Goal: Information Seeking & Learning: Learn about a topic

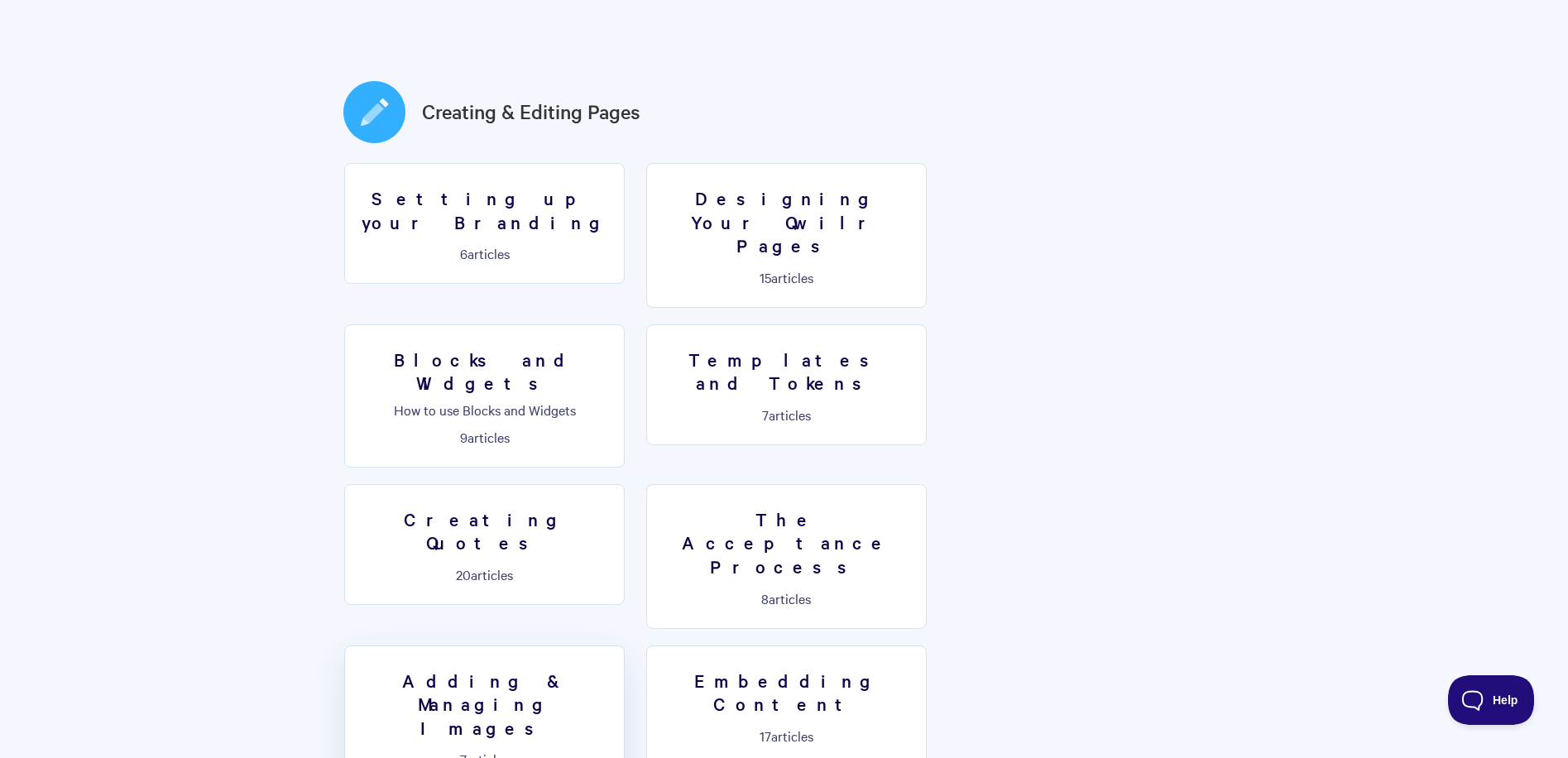
scroll to position [827, 0]
click at [657, 349] on h3 "Templates and Tokens" at bounding box center [786, 372] width 259 height 47
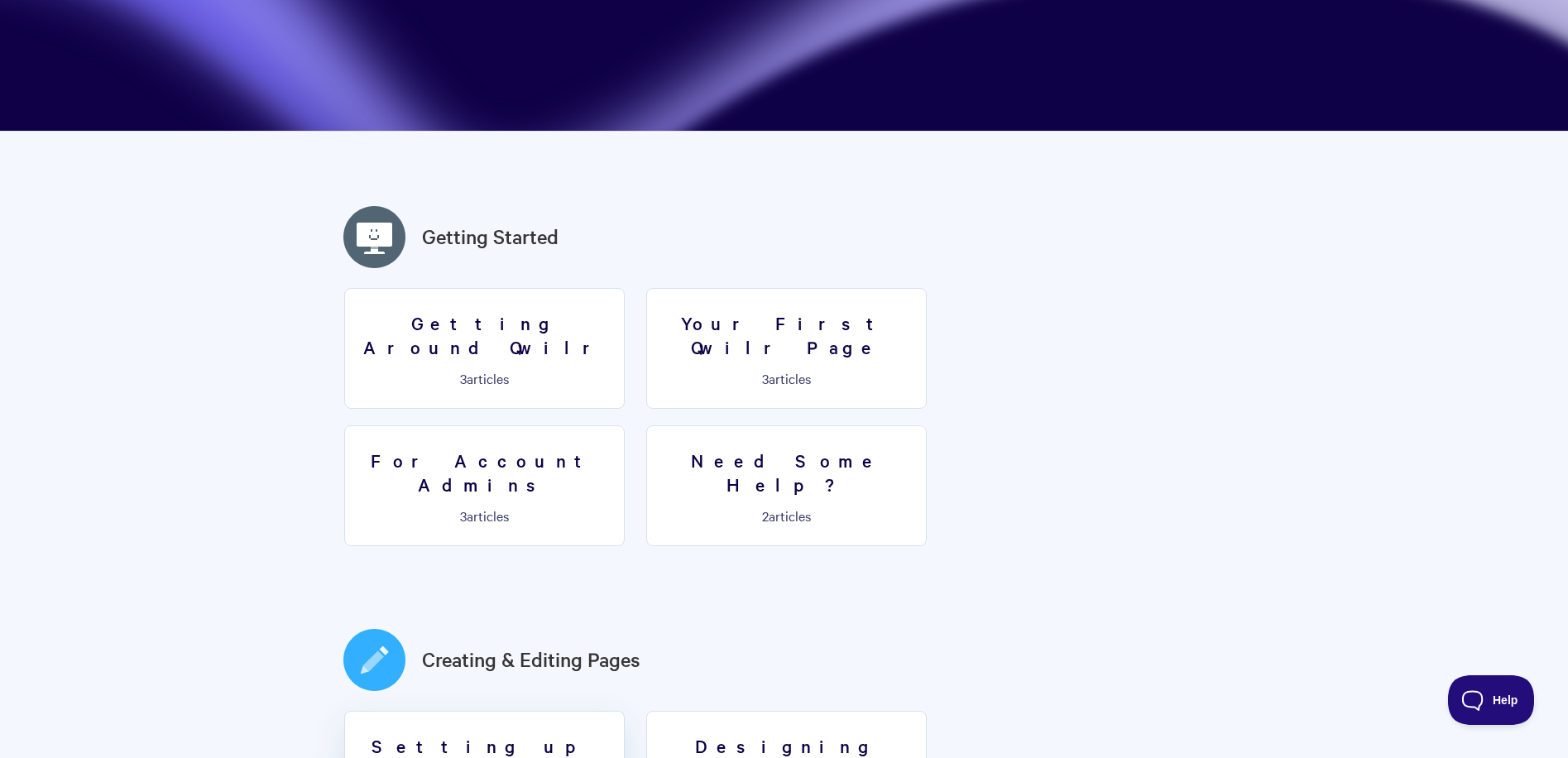
scroll to position [248, 0]
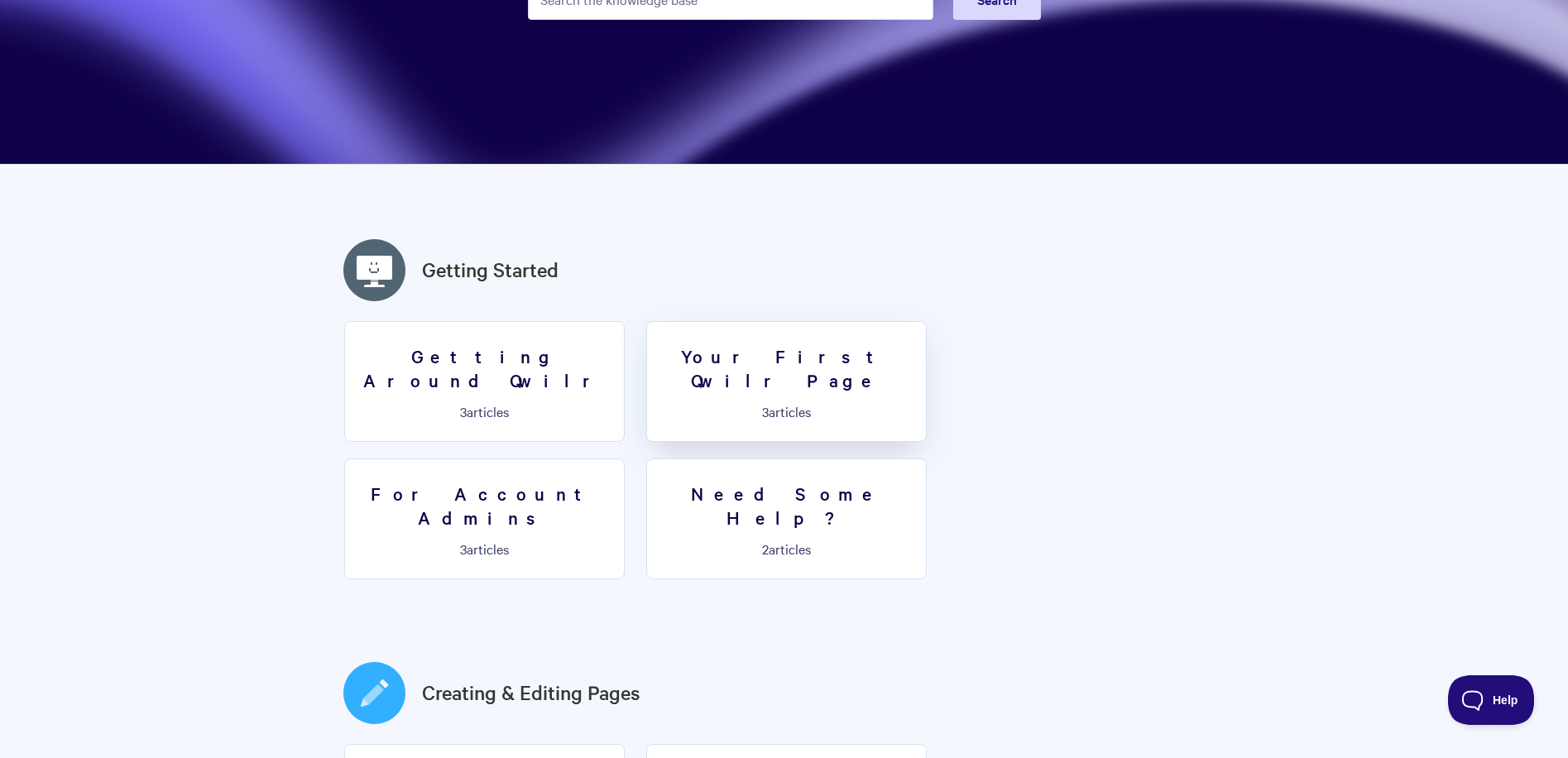
click at [767, 404] on p "3 articles" at bounding box center [786, 411] width 259 height 15
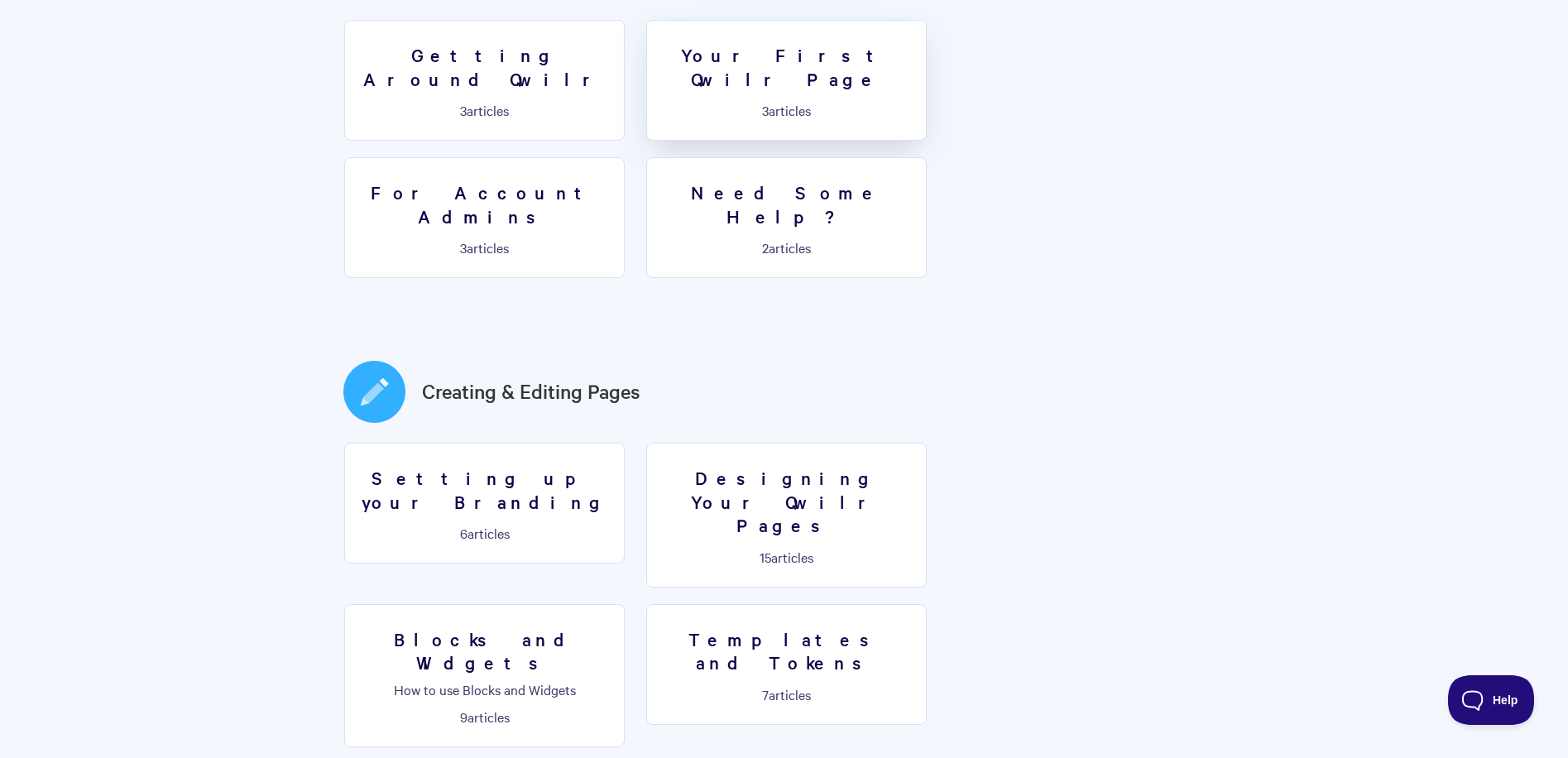
scroll to position [744, 0]
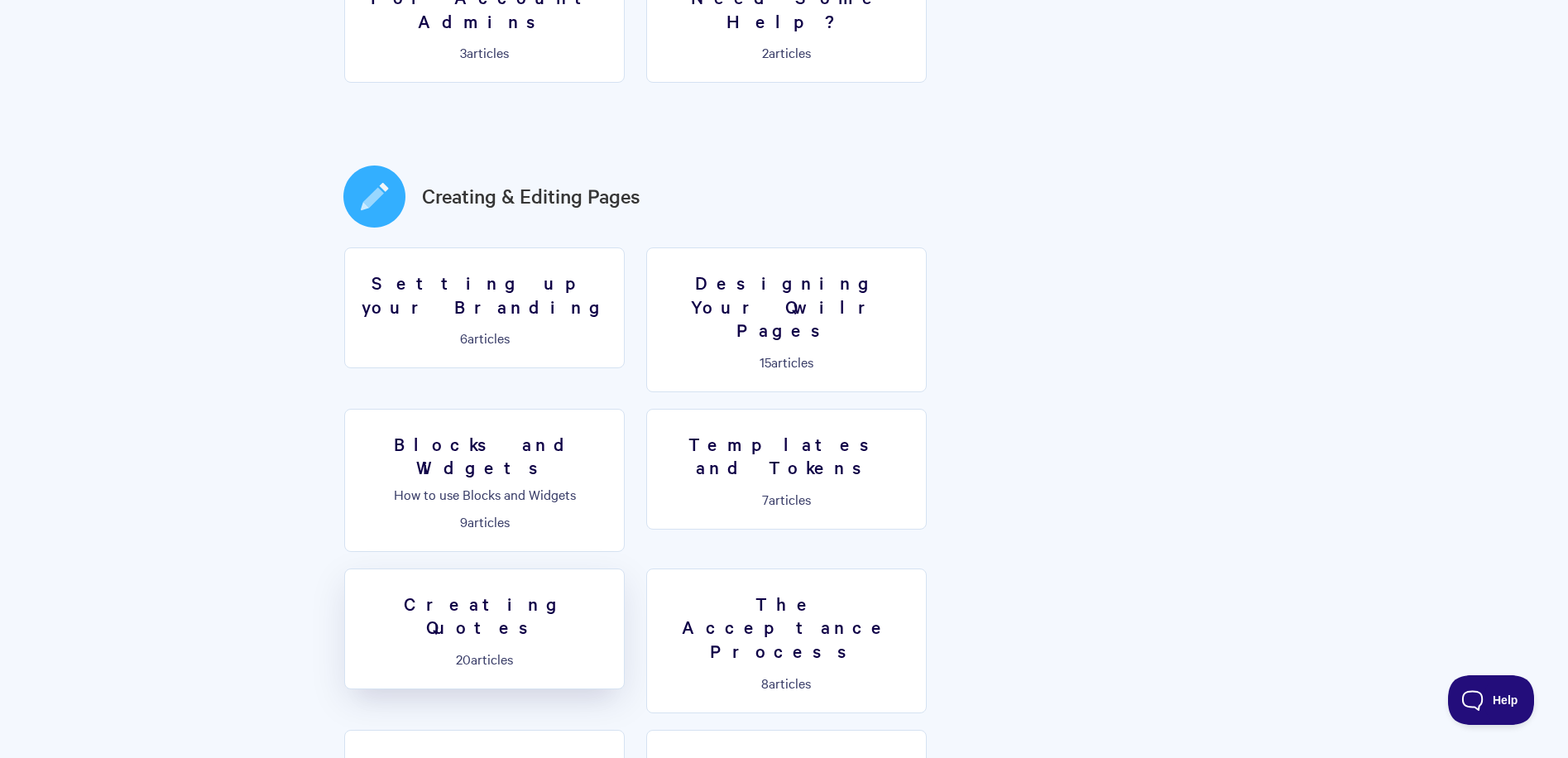
click at [614, 591] on h3 "Creating Quotes" at bounding box center [485, 615] width 259 height 47
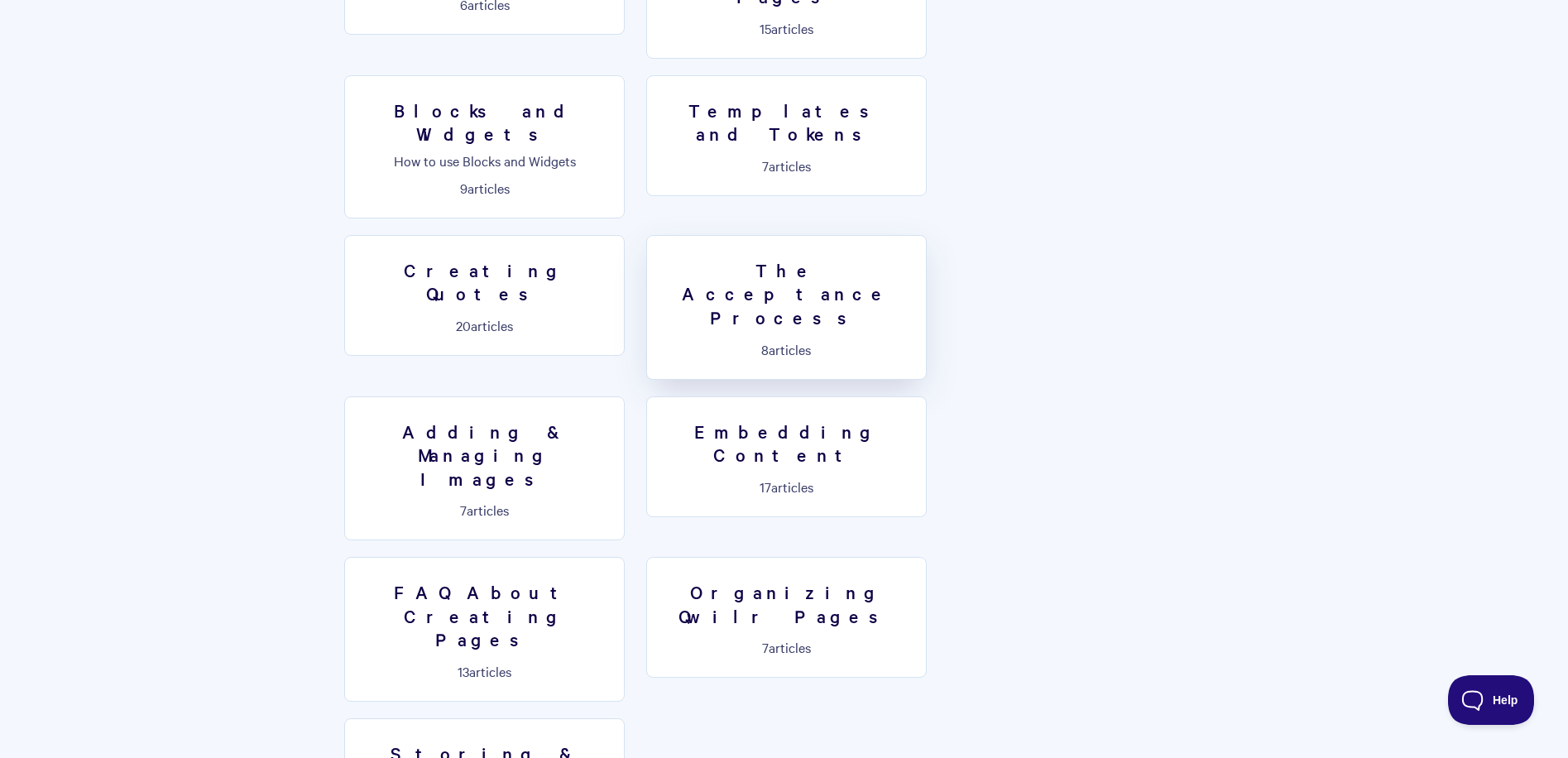
scroll to position [910, 0]
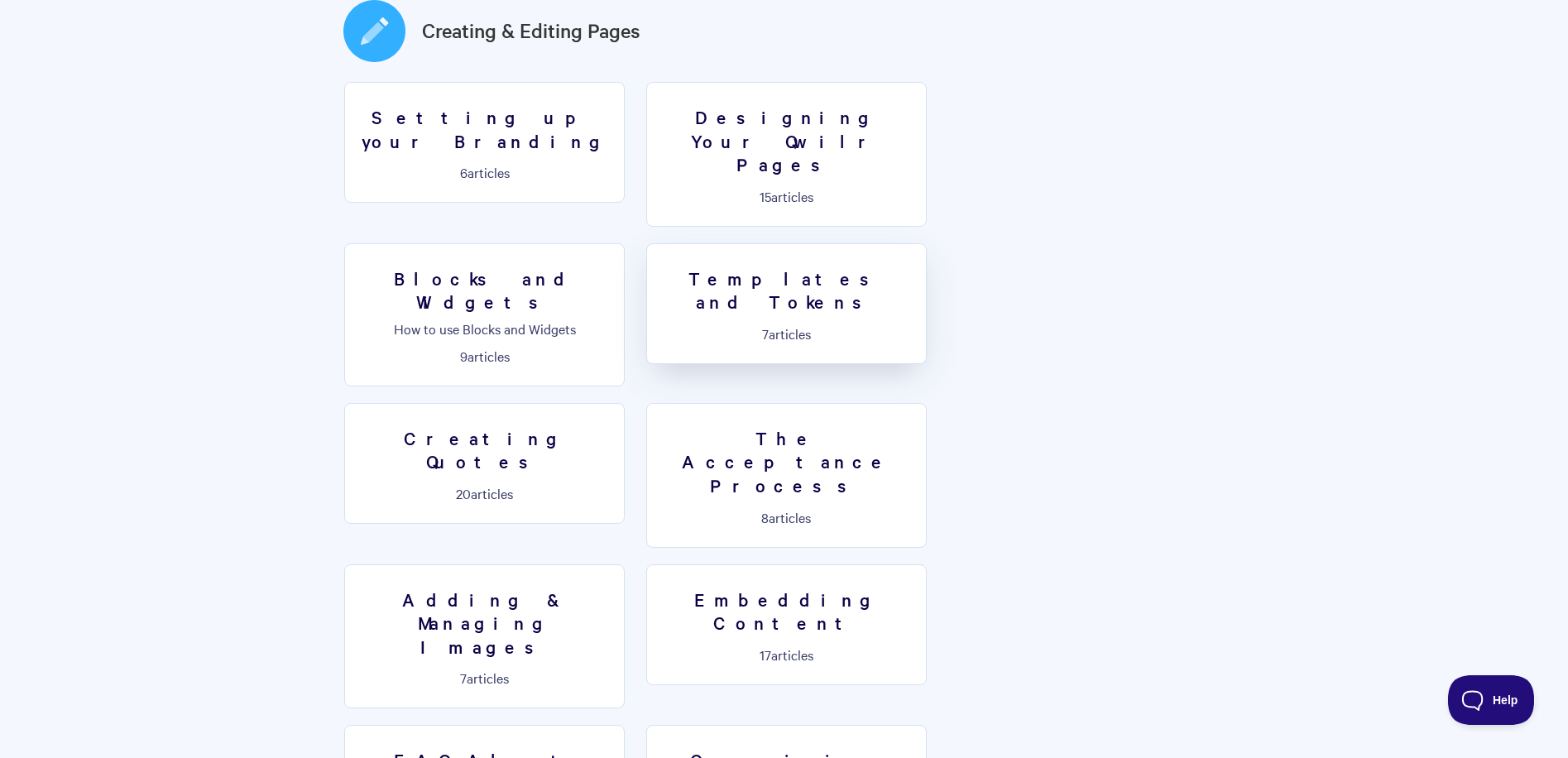
click at [657, 266] on h3 "Templates and Tokens" at bounding box center [786, 290] width 259 height 47
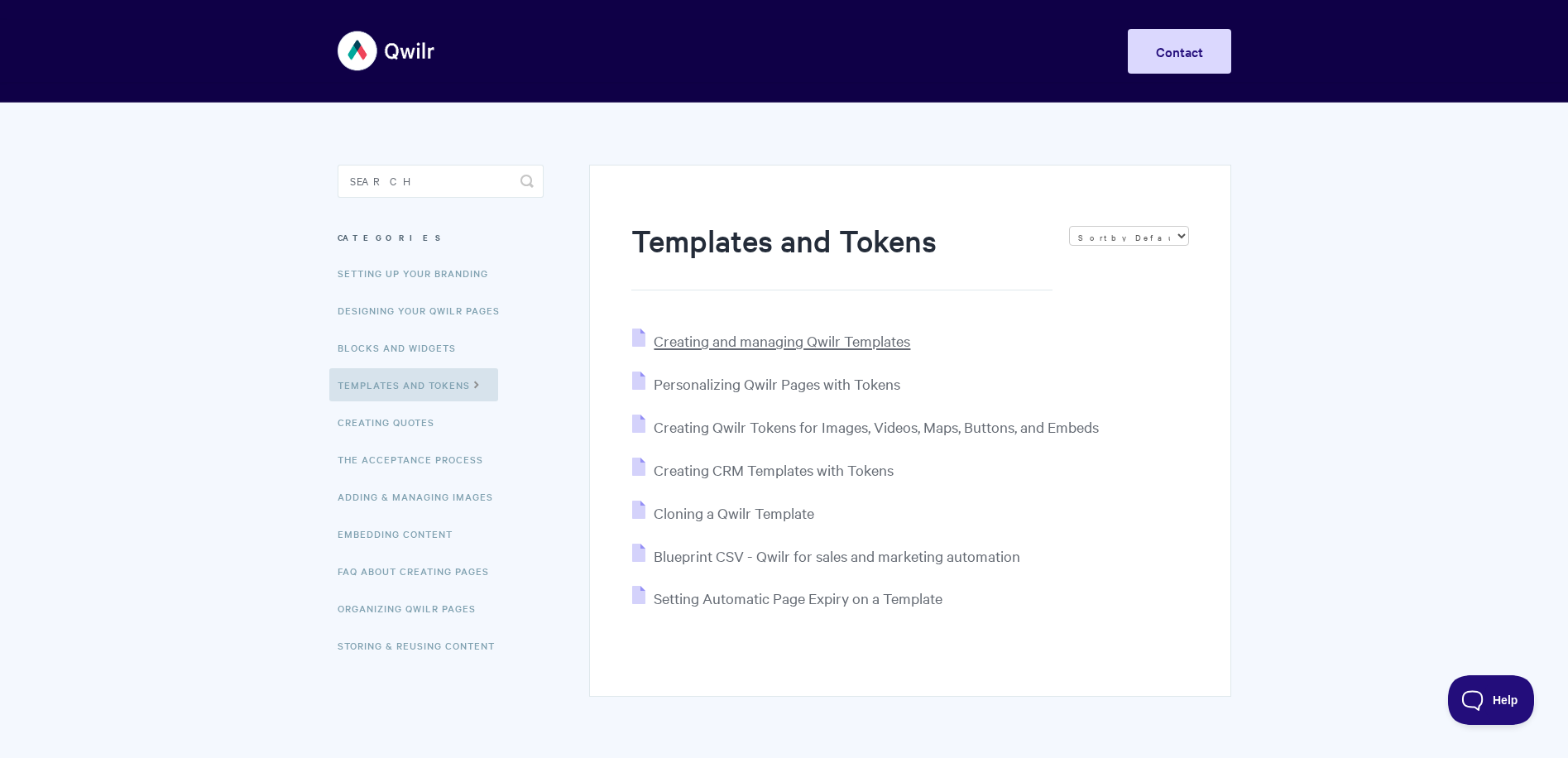
click at [864, 339] on span "Creating and managing Qwilr Templates" at bounding box center [782, 340] width 257 height 19
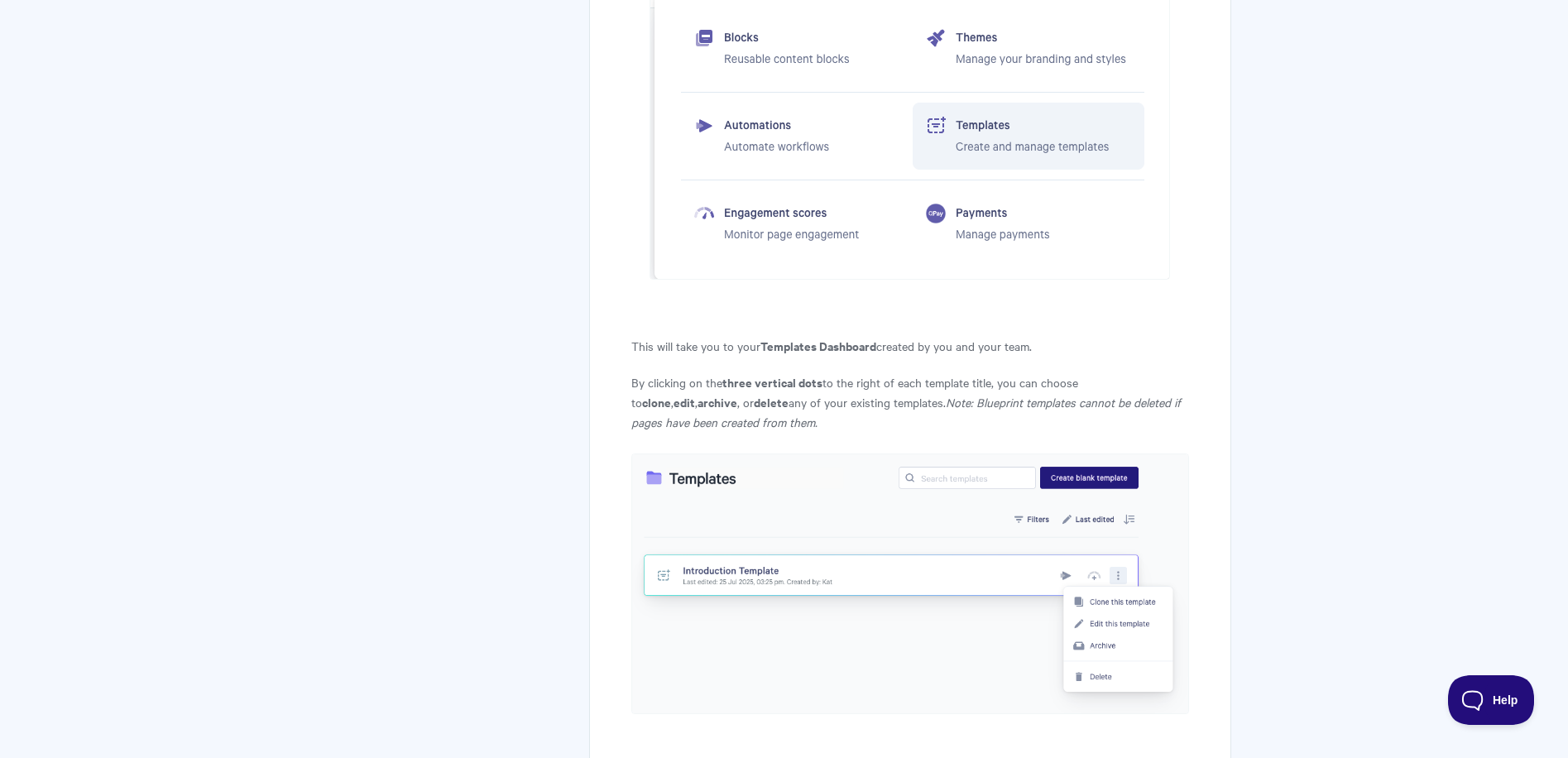
scroll to position [1902, 0]
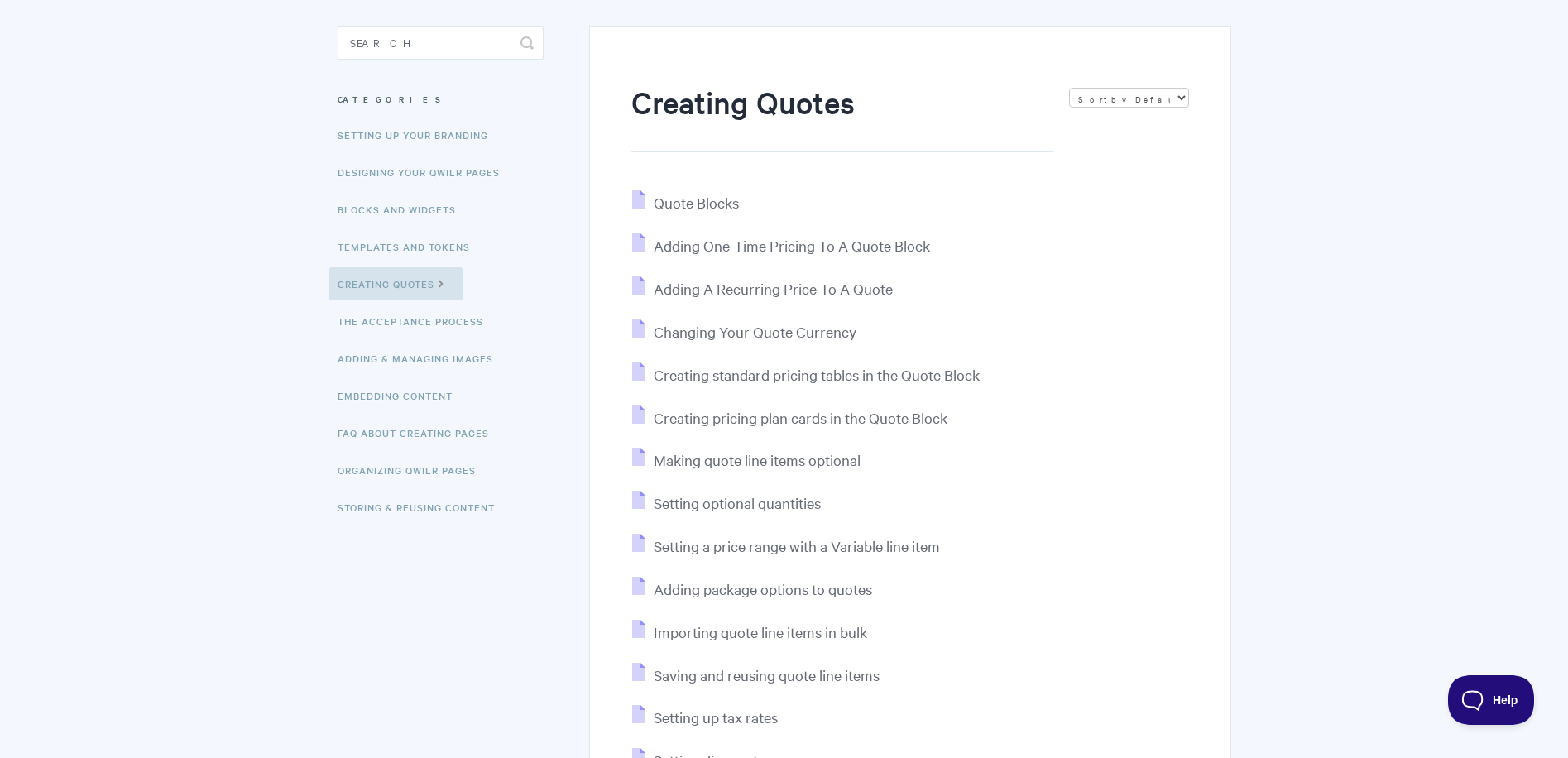
scroll to position [166, 0]
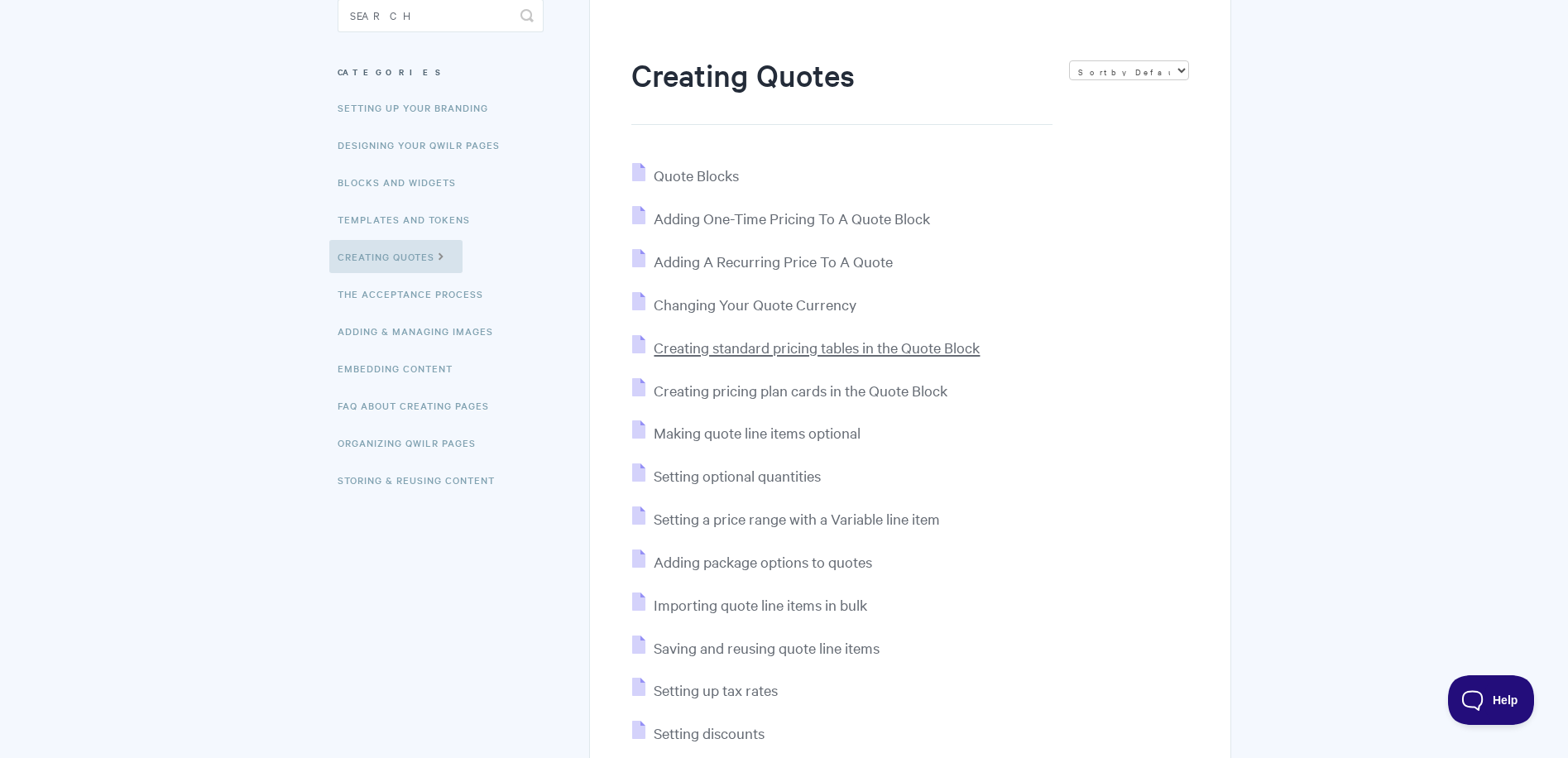
click at [752, 355] on span "Creating standard pricing tables in the Quote Block" at bounding box center [816, 347] width 326 height 19
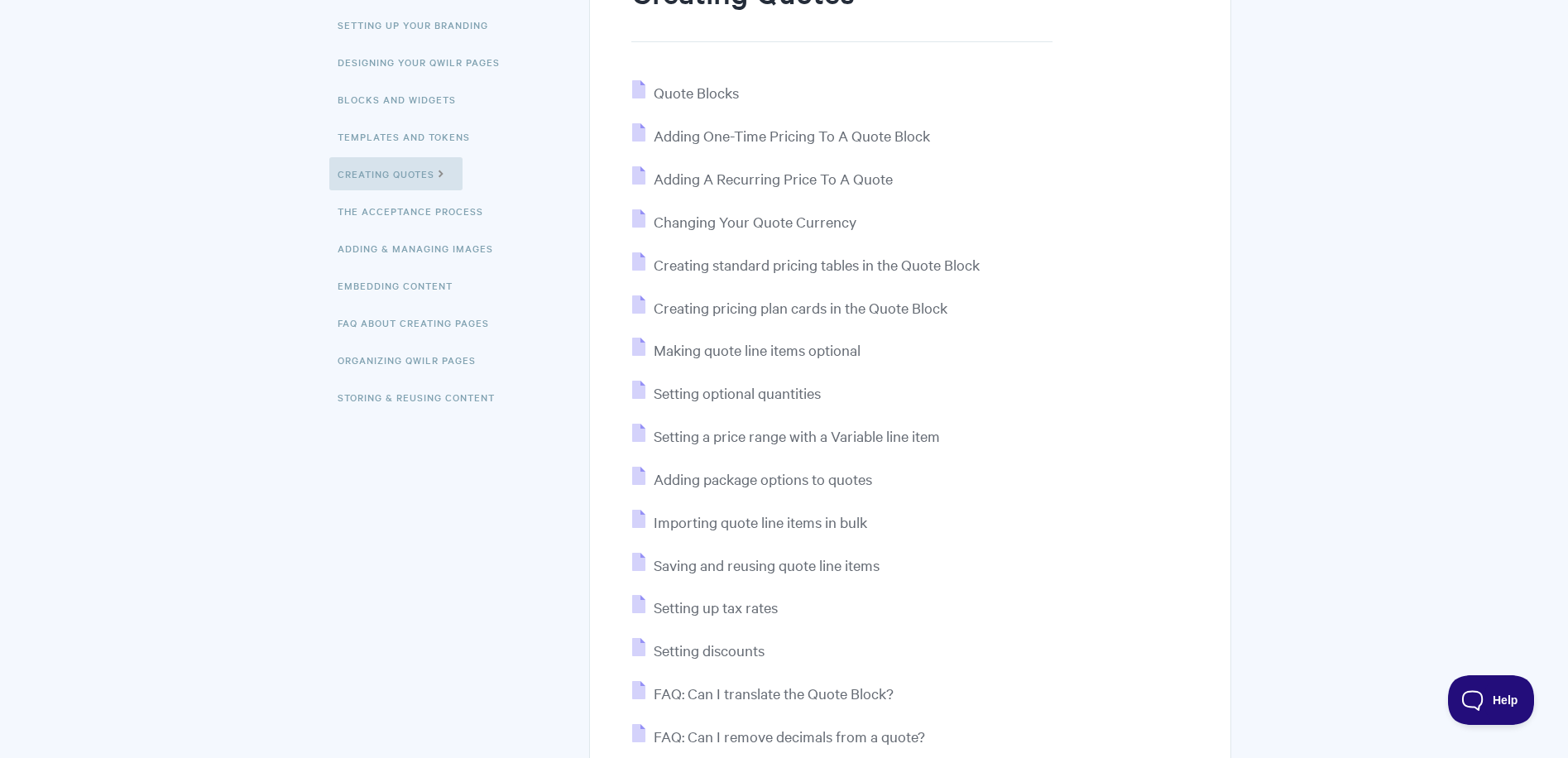
scroll to position [497, 0]
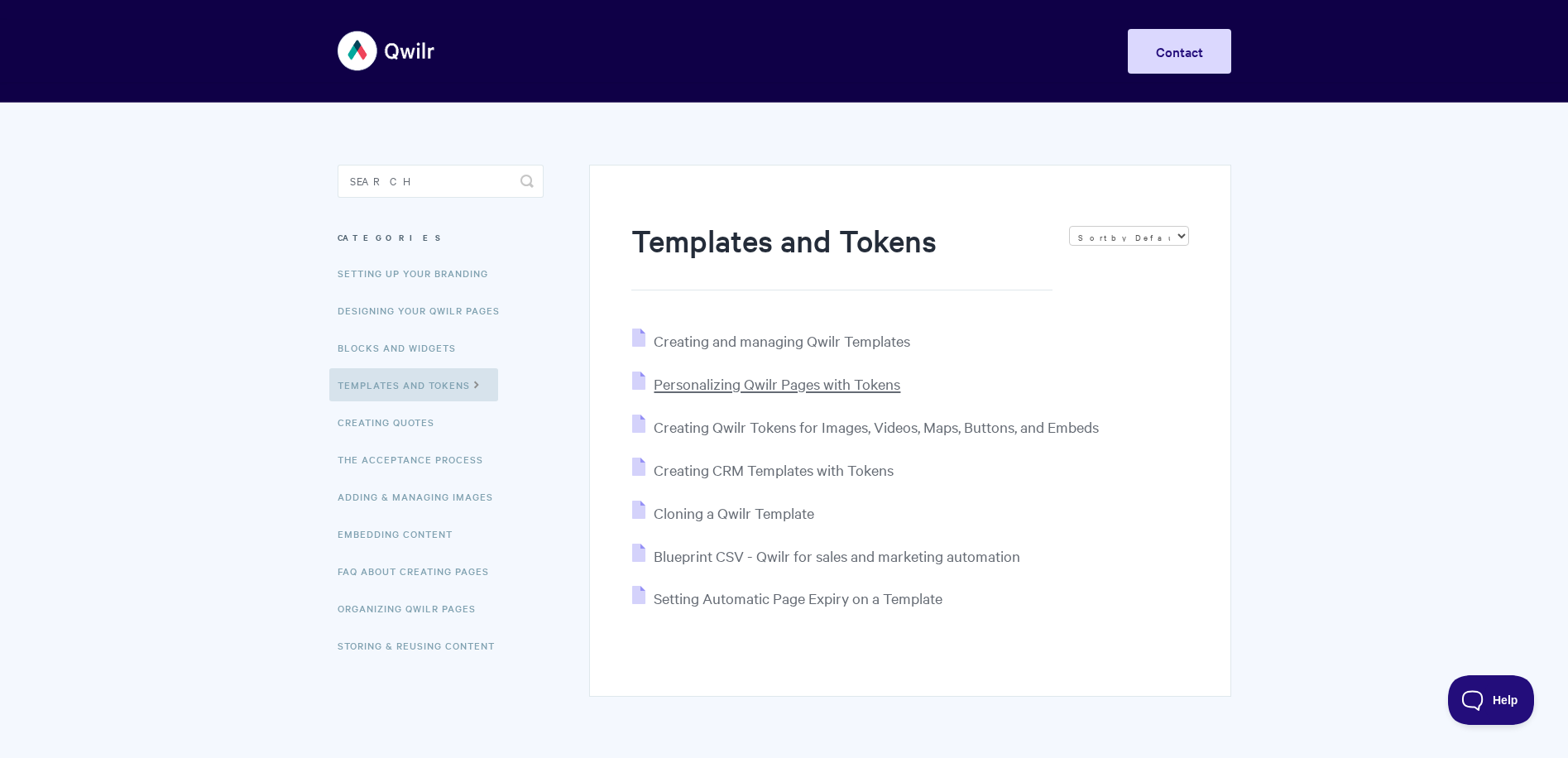
click at [759, 388] on span "Personalizing Qwilr Pages with Tokens" at bounding box center [776, 383] width 246 height 19
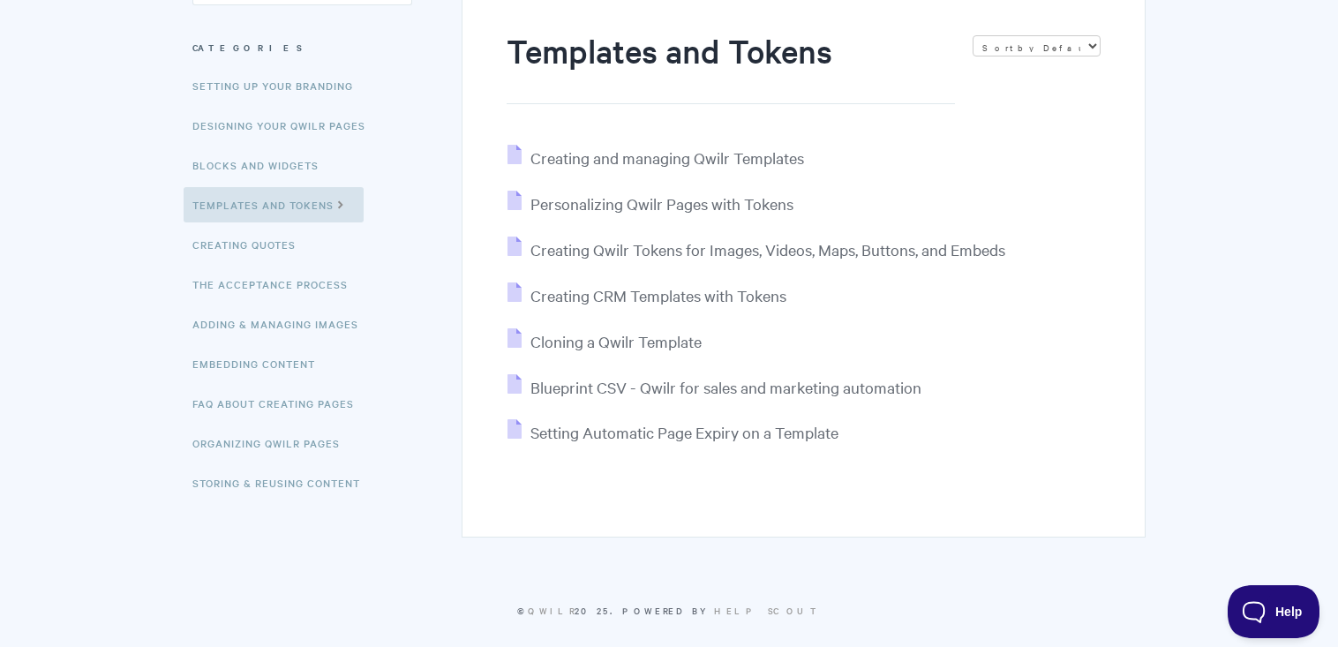
scroll to position [223, 0]
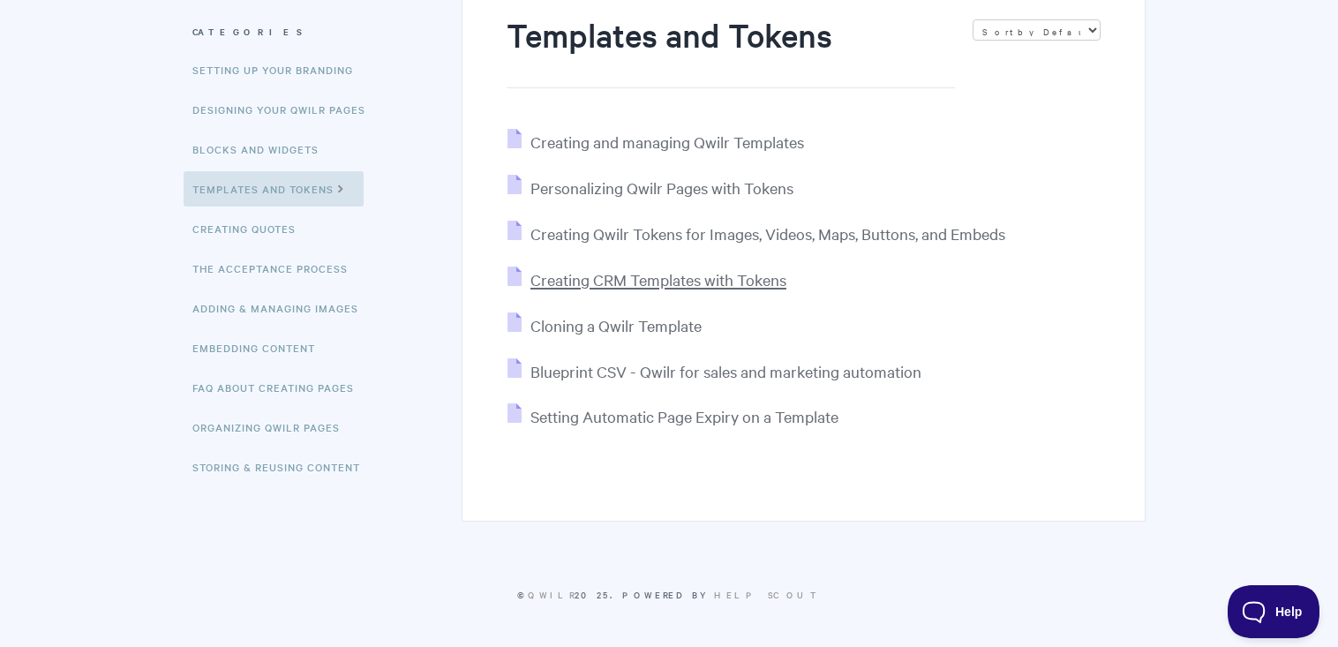
click at [630, 275] on span "Creating CRM Templates with Tokens" at bounding box center [659, 279] width 256 height 20
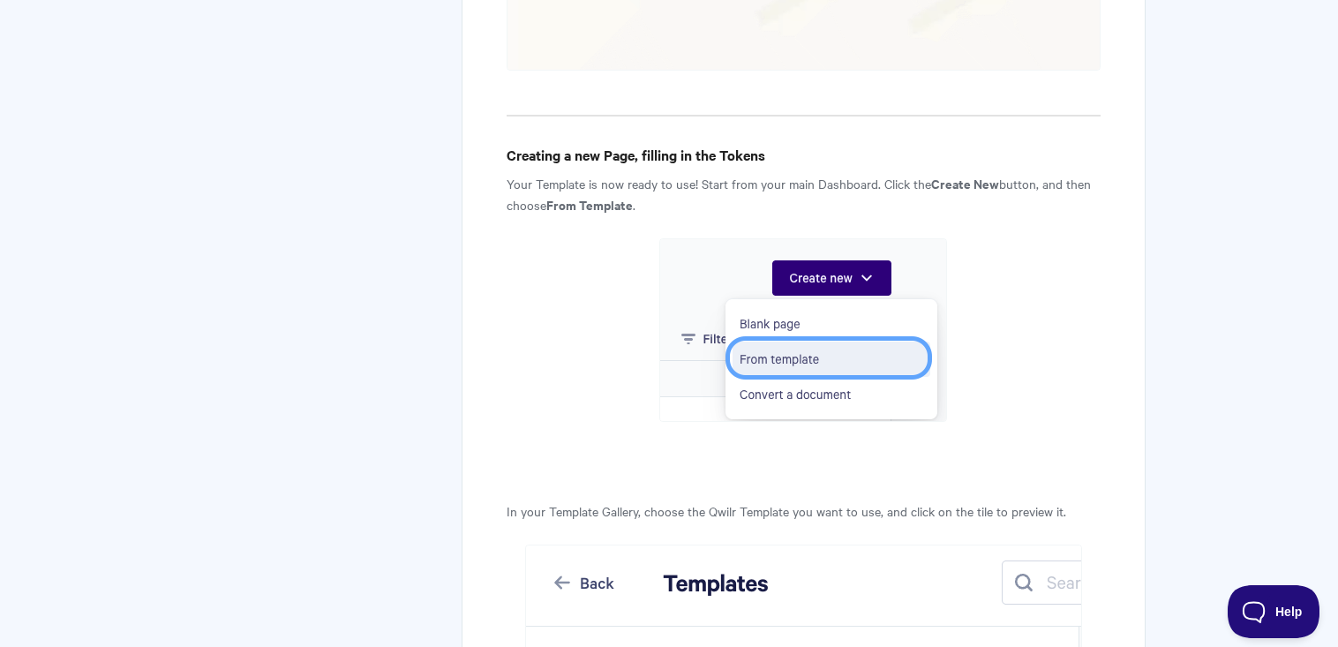
scroll to position [4537, 0]
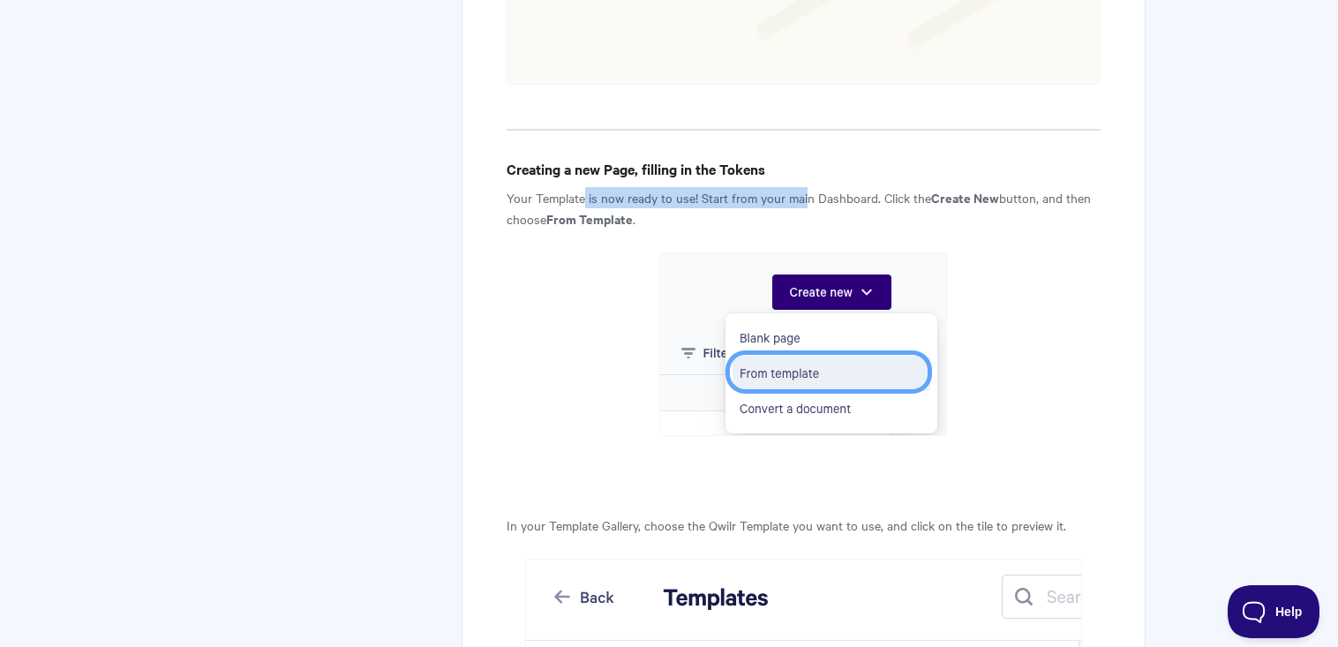
drag, startPoint x: 585, startPoint y: 177, endPoint x: 806, endPoint y: 179, distance: 220.7
click at [806, 187] on p "Your Template is now ready to use! Start from your main Dashboard. Click the Cr…" at bounding box center [804, 208] width 594 height 42
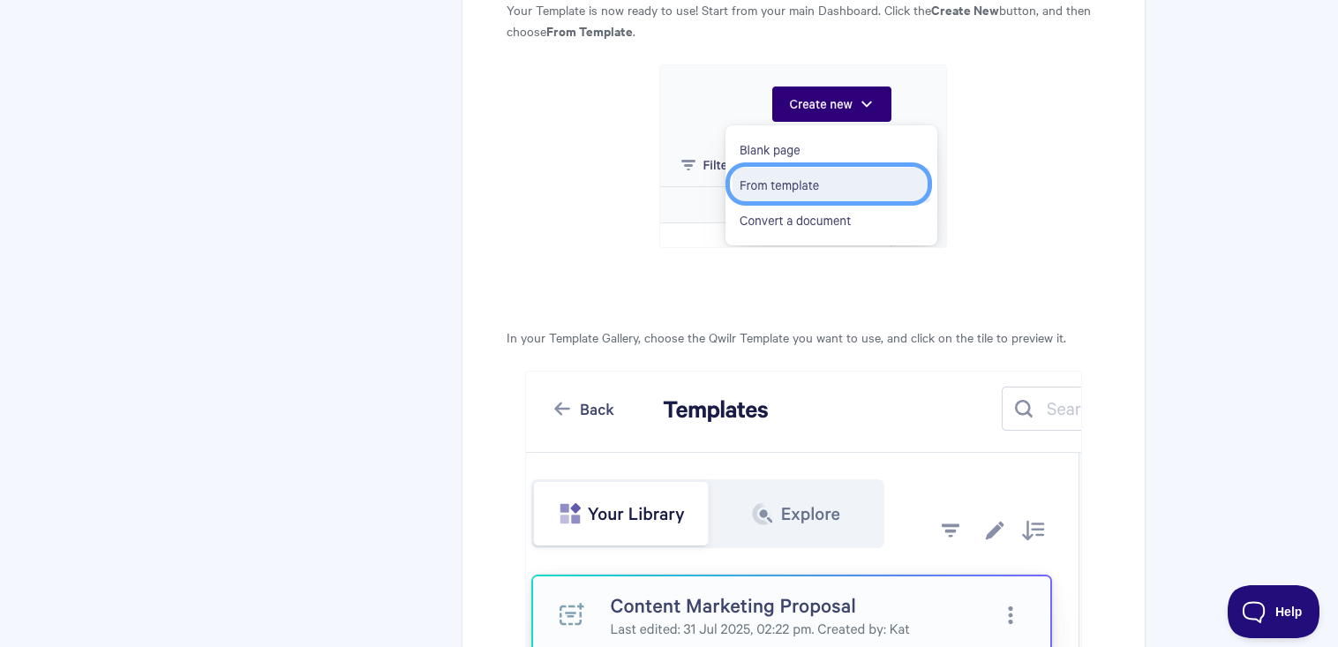
scroll to position [4820, 0]
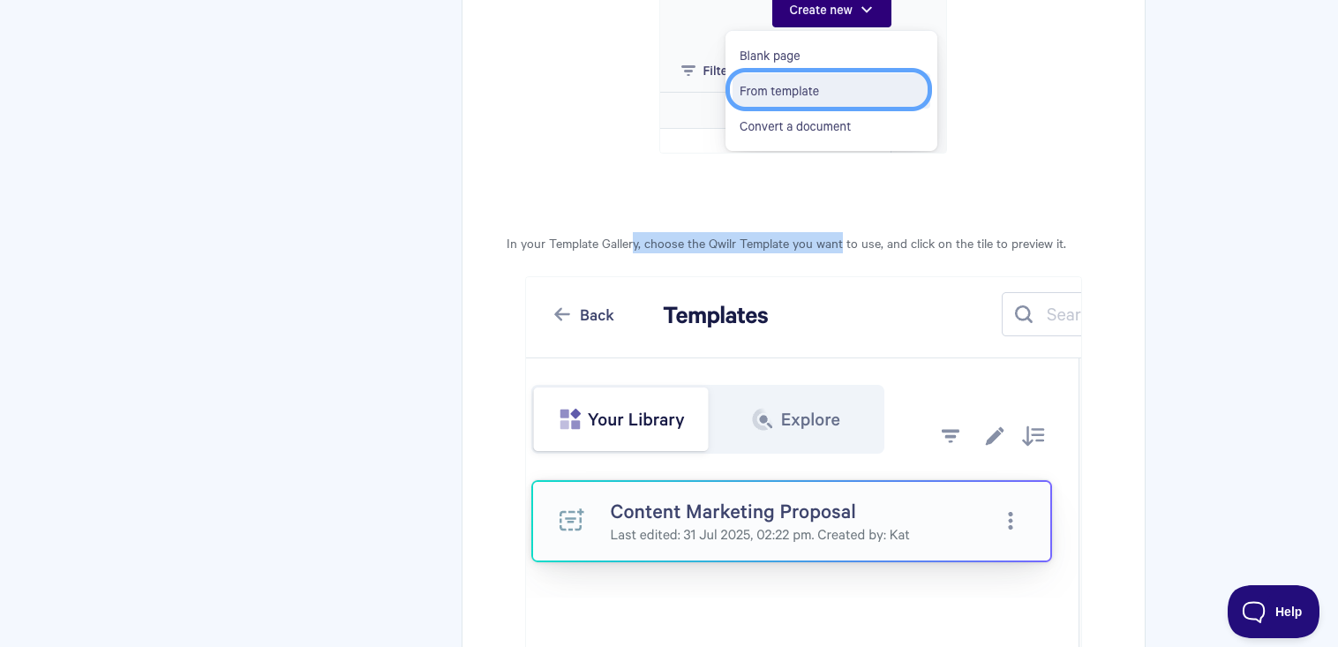
drag, startPoint x: 636, startPoint y: 219, endPoint x: 844, endPoint y: 223, distance: 208.4
click at [844, 232] on p "In your Template Gallery, choose the Qwilr Template you want to use, and click …" at bounding box center [804, 242] width 594 height 21
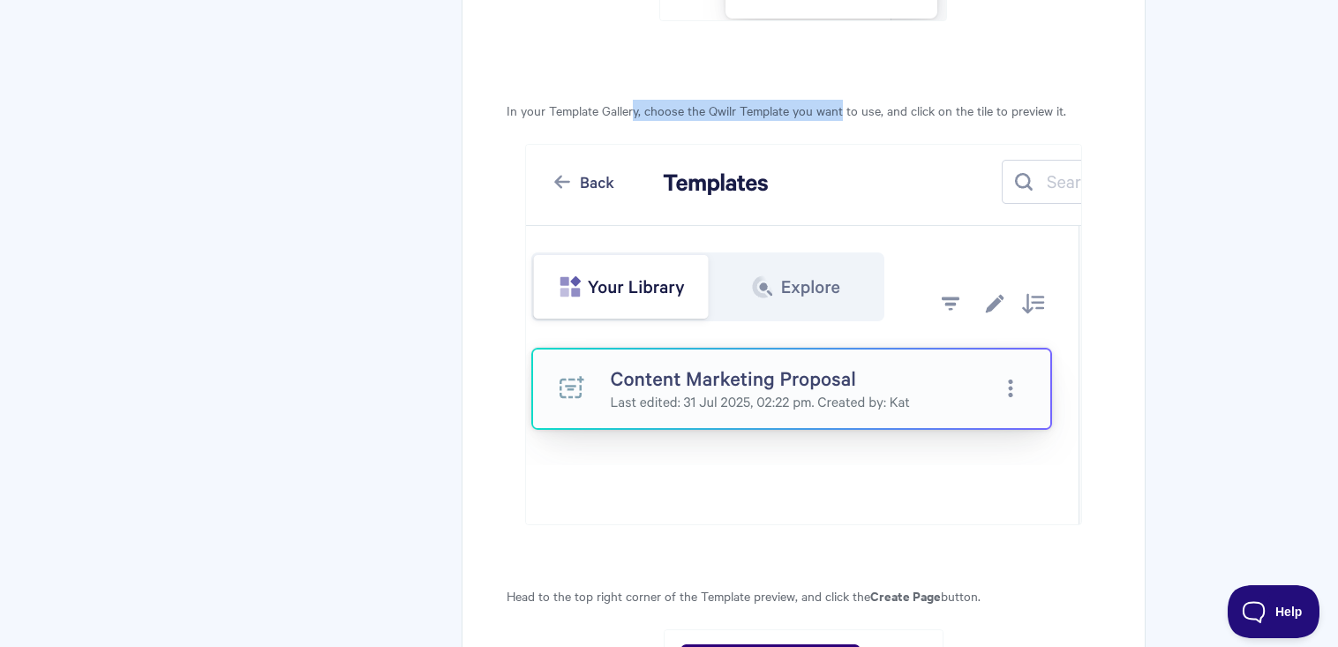
scroll to position [4961, 0]
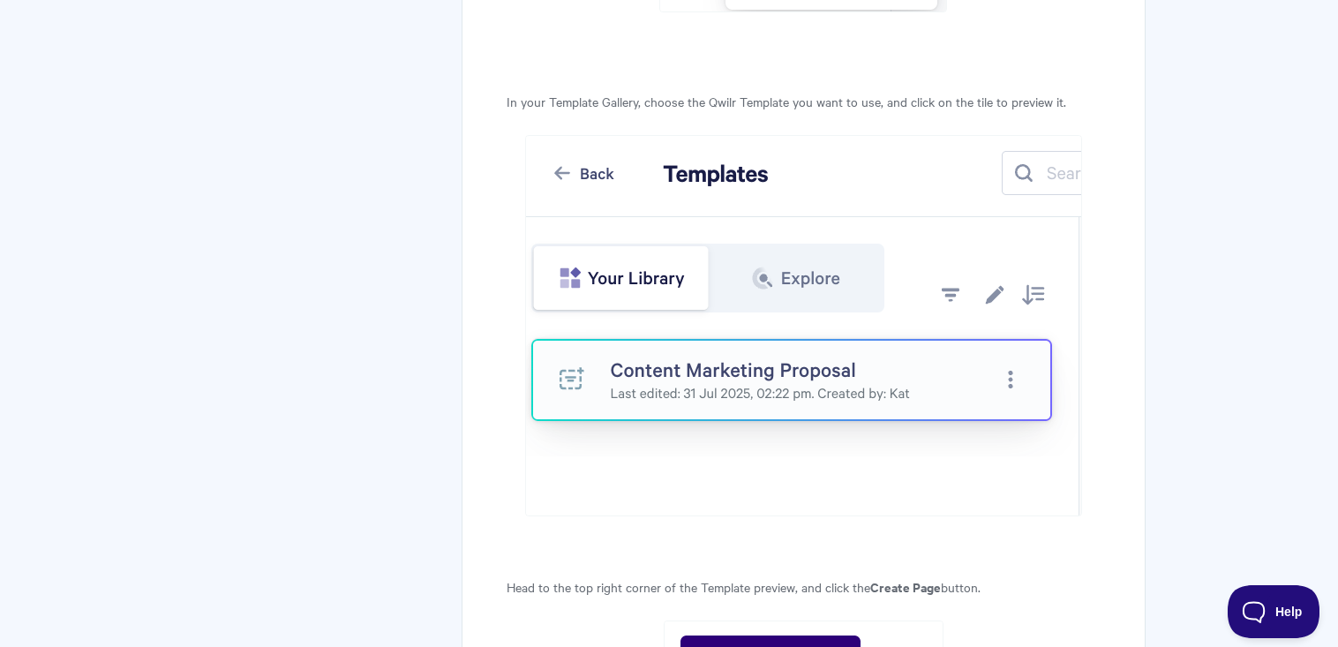
click at [1169, 270] on body "Toggle Navigation Home Getting Started Creating & Editing Pages Sharing & Analy…" at bounding box center [669, 406] width 1338 height 10735
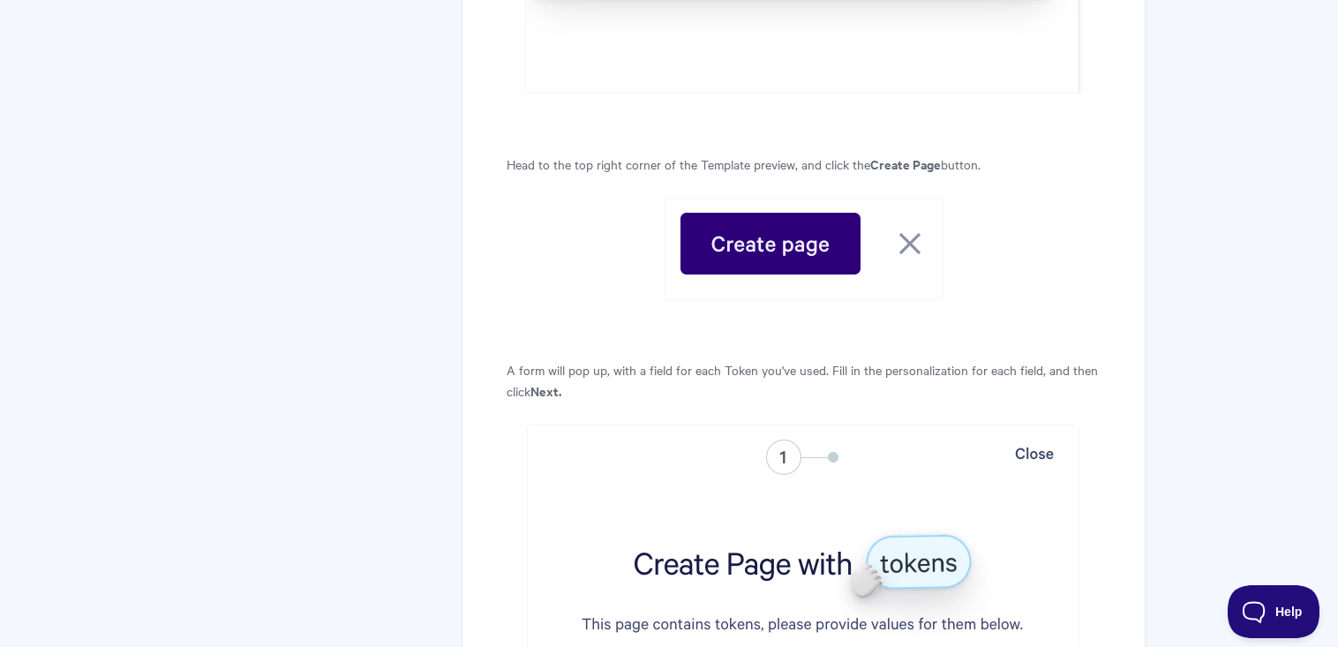
scroll to position [5384, 0]
drag, startPoint x: 565, startPoint y: 357, endPoint x: 698, endPoint y: 355, distance: 133.3
click at [698, 358] on p "A form will pop up, with a field for each Token you've used. Fill in the person…" at bounding box center [804, 379] width 594 height 42
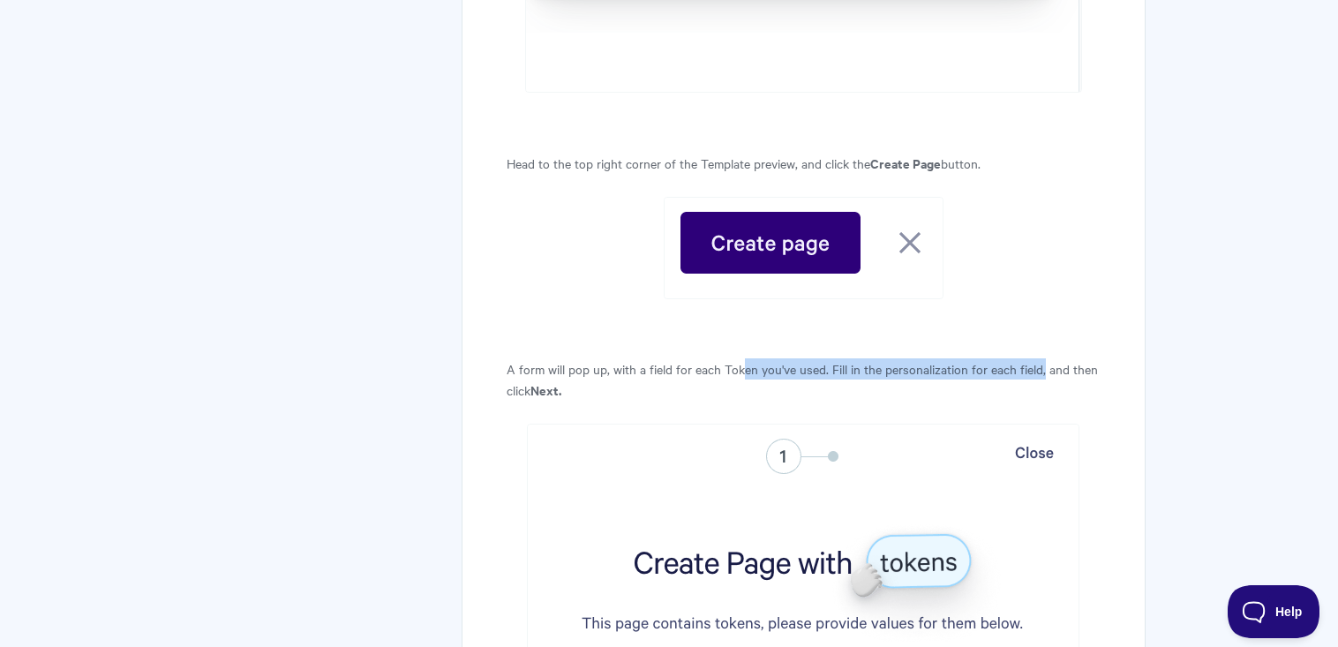
drag, startPoint x: 742, startPoint y: 346, endPoint x: 1042, endPoint y: 354, distance: 299.3
click at [1042, 358] on p "A form will pop up, with a field for each Token you've used. Fill in the person…" at bounding box center [804, 379] width 594 height 42
drag, startPoint x: 1042, startPoint y: 354, endPoint x: 1216, endPoint y: 525, distance: 244.7
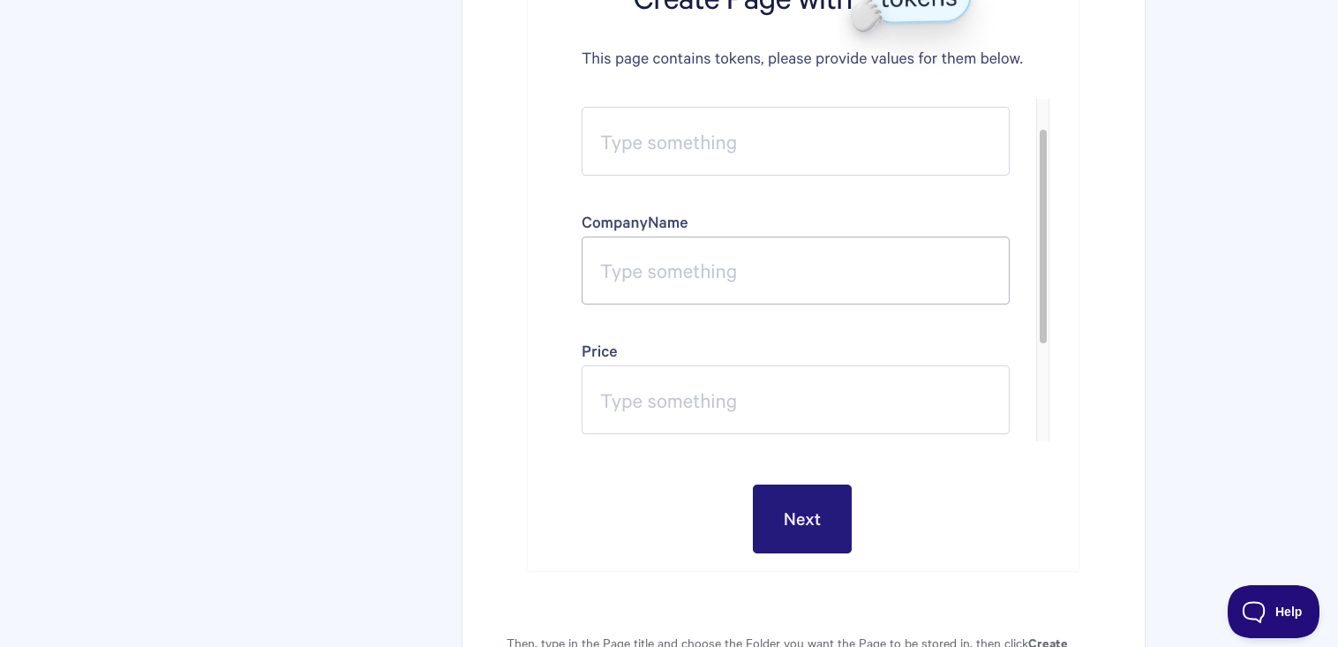
scroll to position [6373, 0]
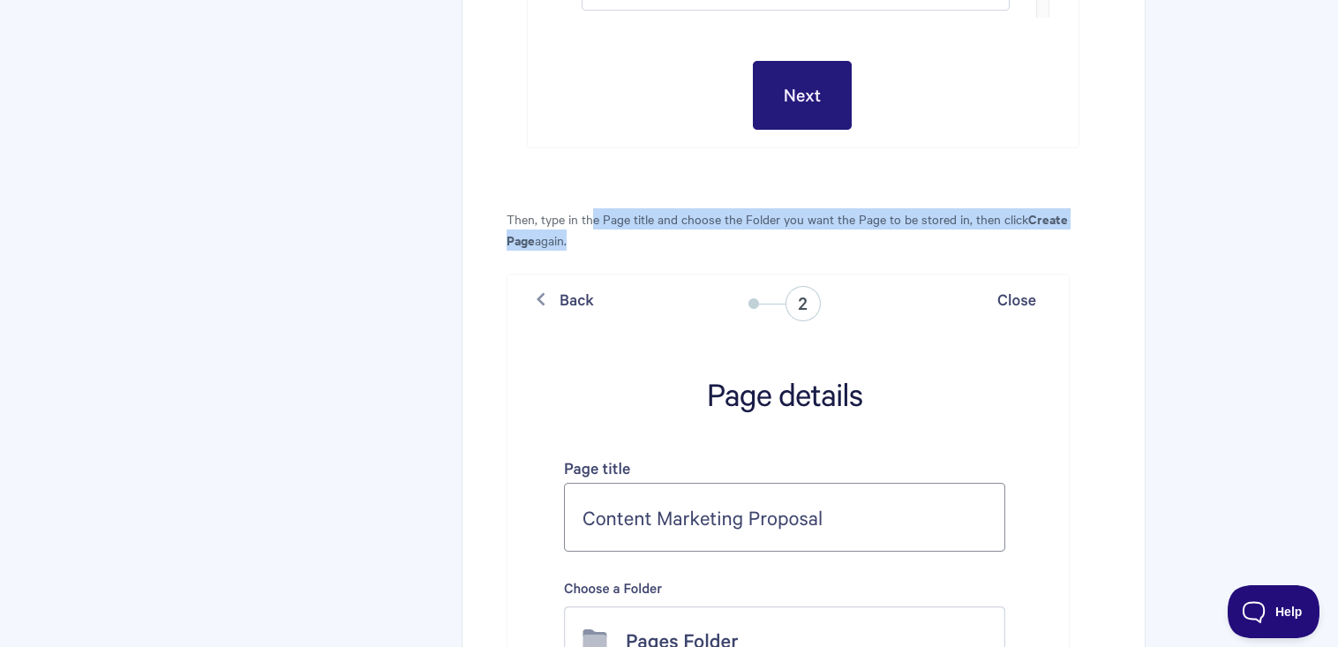
drag, startPoint x: 595, startPoint y: 187, endPoint x: 830, endPoint y: 222, distance: 237.3
click at [830, 222] on p "Then, type in the Page title and choose the Folder you want the Page to be stor…" at bounding box center [804, 229] width 594 height 42
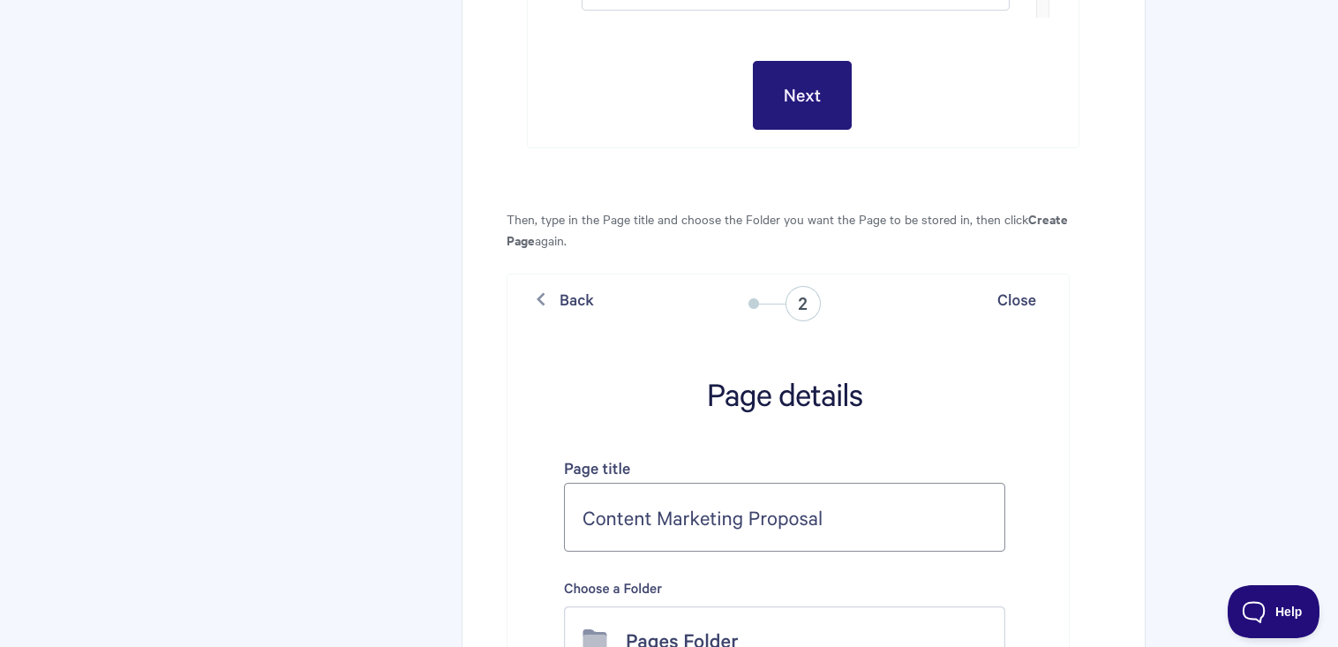
click at [1070, 438] on p at bounding box center [804, 633] width 594 height 718
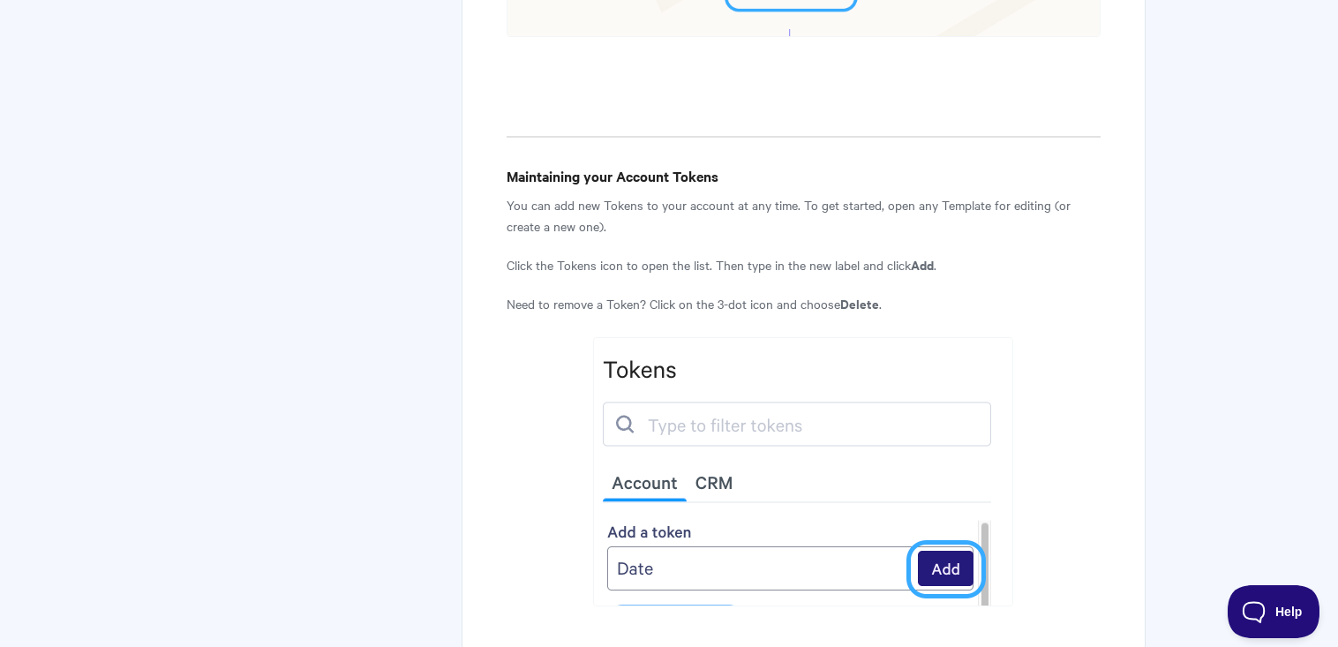
scroll to position [7687, 0]
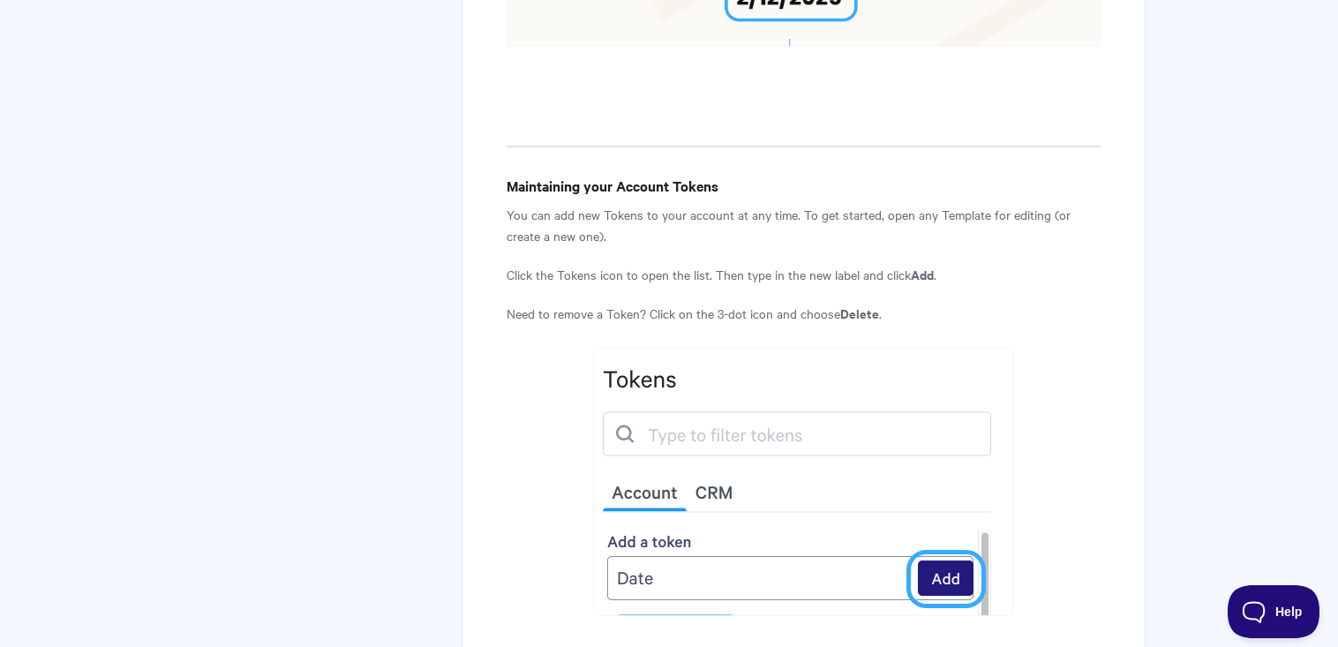
drag, startPoint x: 606, startPoint y: 189, endPoint x: 884, endPoint y: 215, distance: 279.3
click at [884, 215] on p "You can add new Tokens to your account at any time. To get started, open any Te…" at bounding box center [804, 225] width 594 height 42
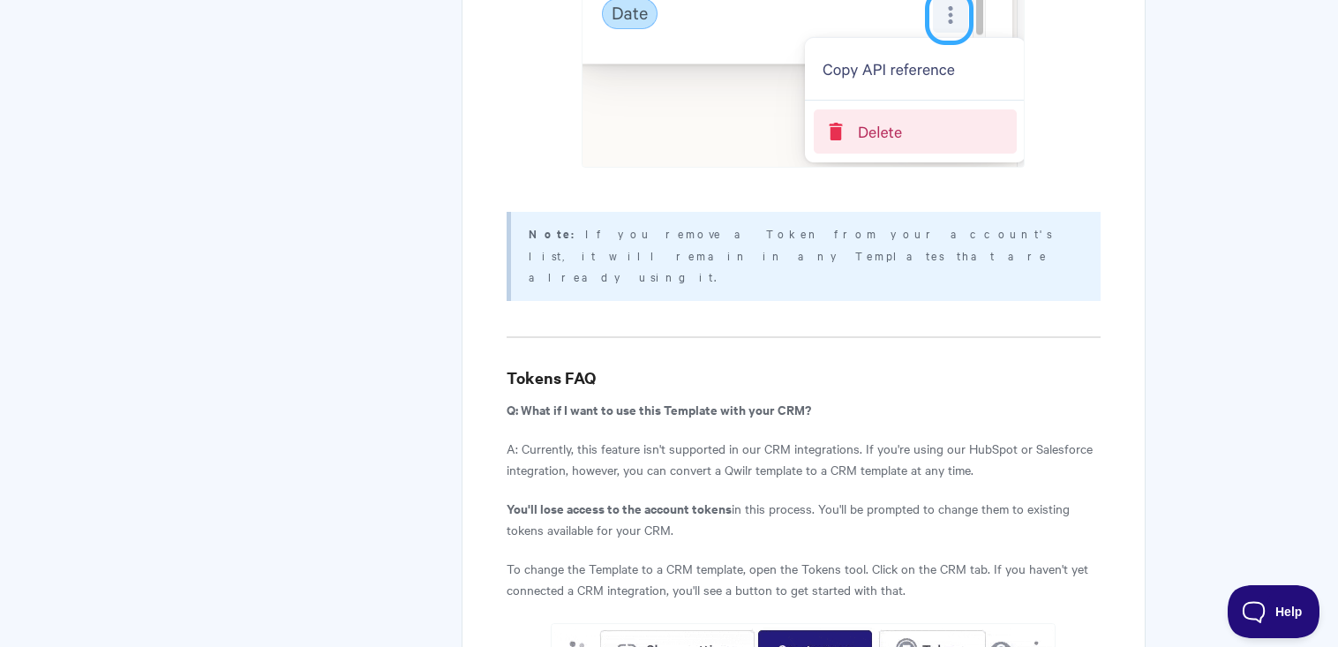
scroll to position [8534, 0]
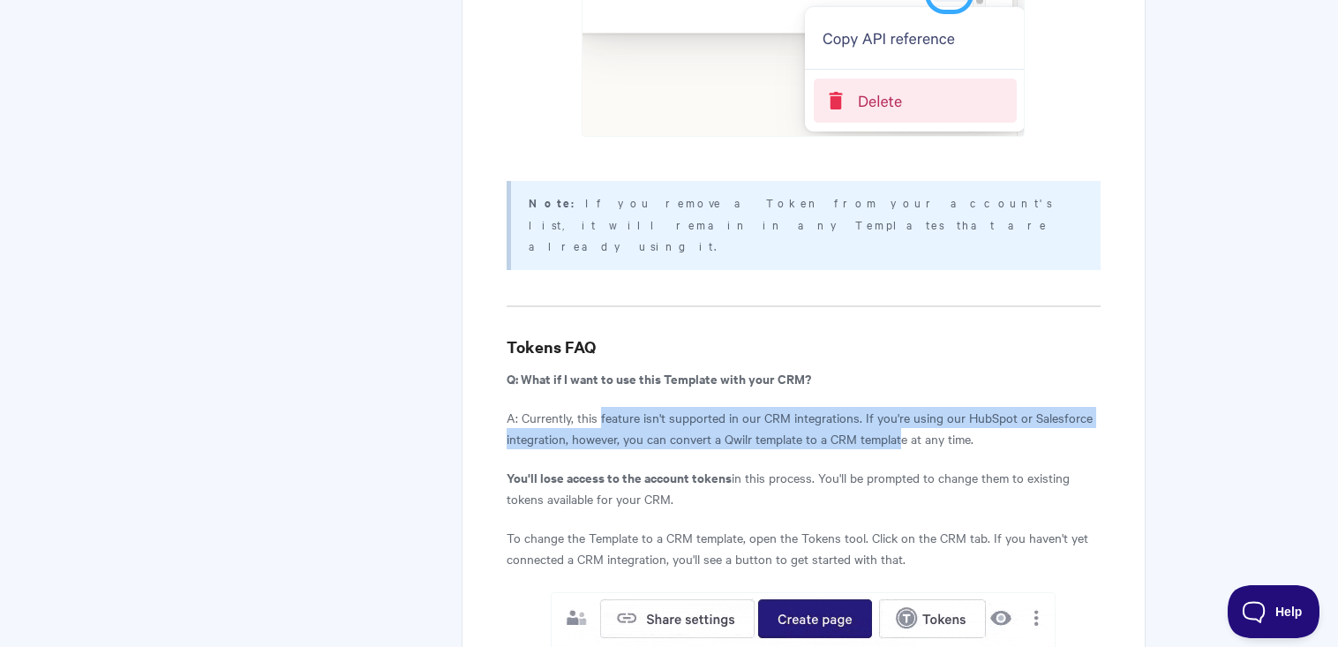
drag, startPoint x: 600, startPoint y: 356, endPoint x: 906, endPoint y: 360, distance: 305.4
click at [906, 407] on p "A: Currently, this feature isn't supported in our CRM integrations. If you're u…" at bounding box center [804, 428] width 594 height 42
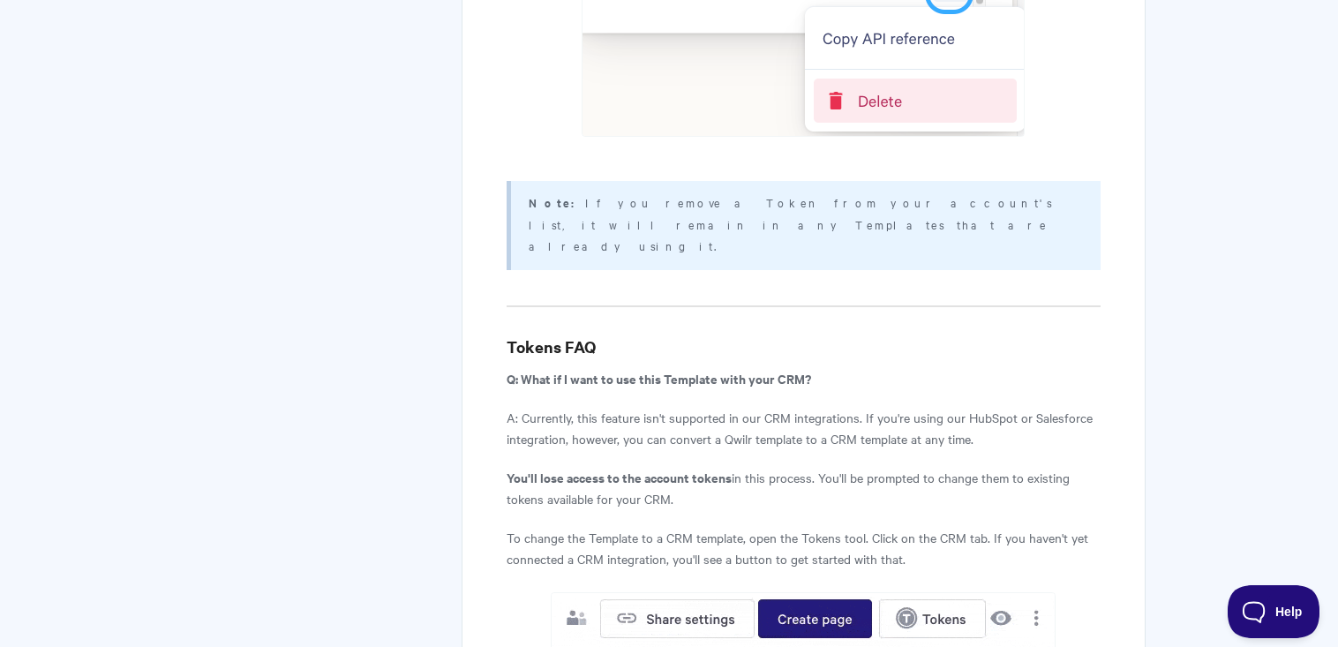
drag, startPoint x: 906, startPoint y: 360, endPoint x: 1125, endPoint y: 411, distance: 224.8
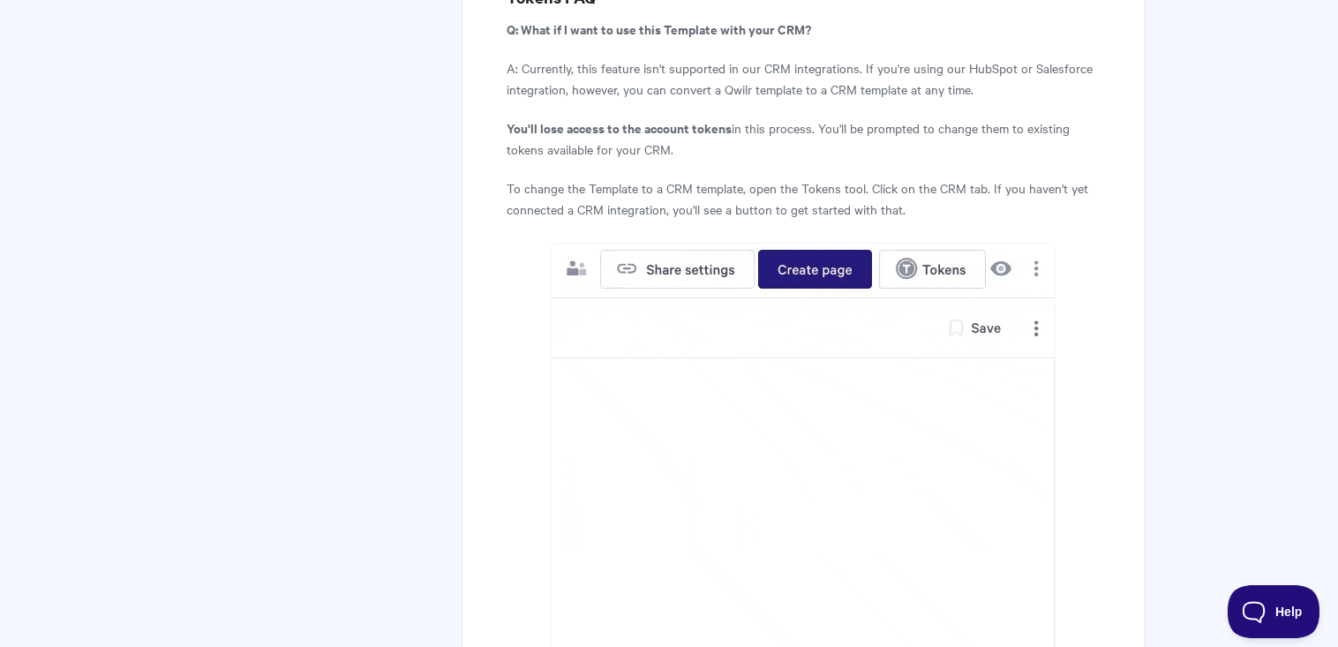
scroll to position [8887, 0]
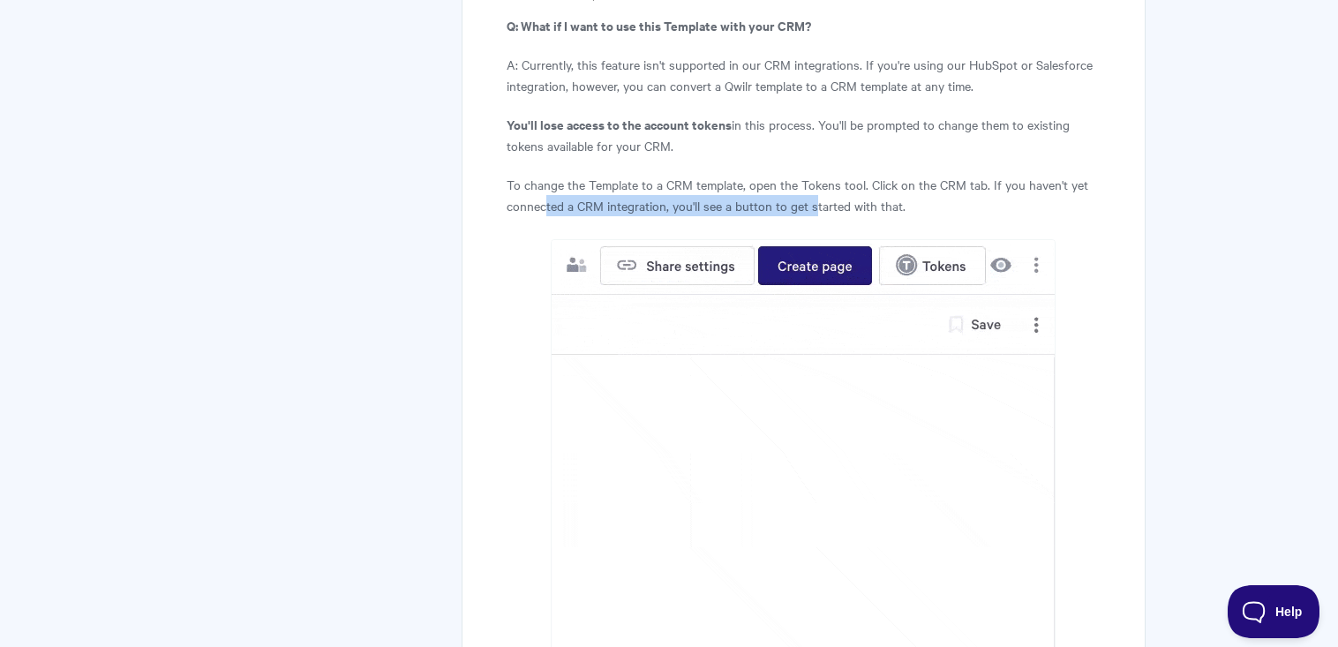
drag, startPoint x: 547, startPoint y: 139, endPoint x: 812, endPoint y: 139, distance: 264.8
click at [812, 174] on p "To change the Template to a CRM template, open the Tokens tool. Click on the CR…" at bounding box center [804, 195] width 594 height 42
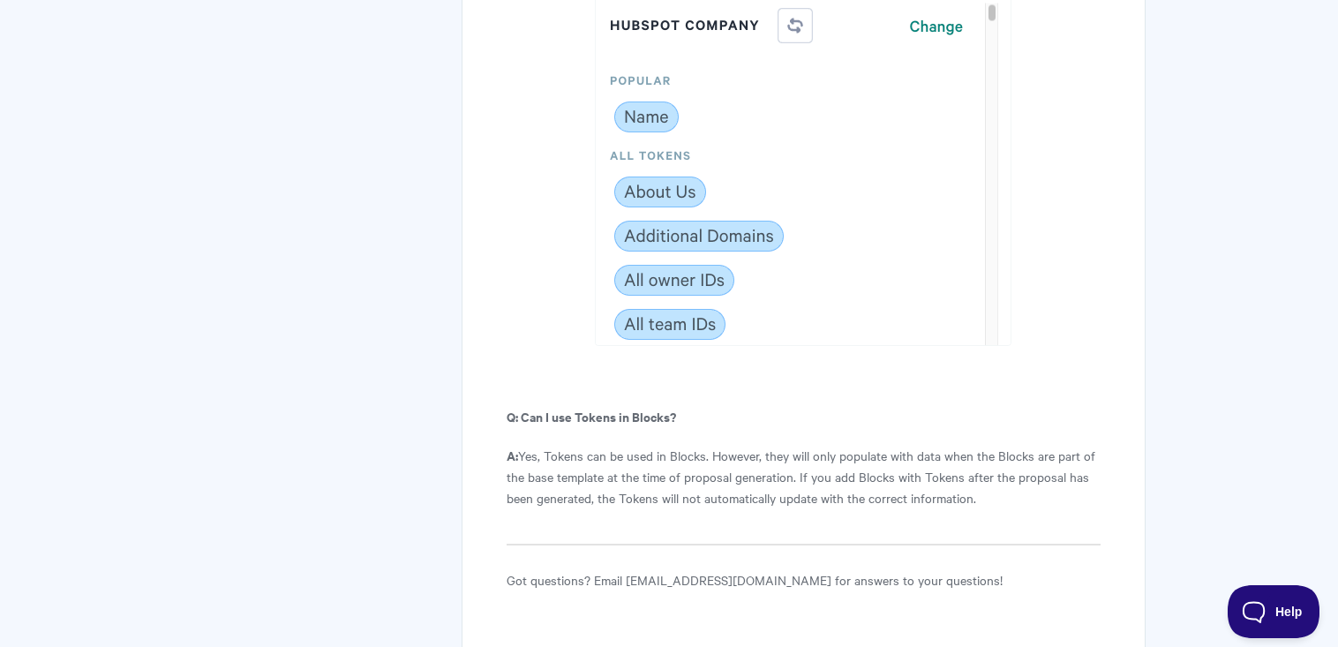
scroll to position [9946, 0]
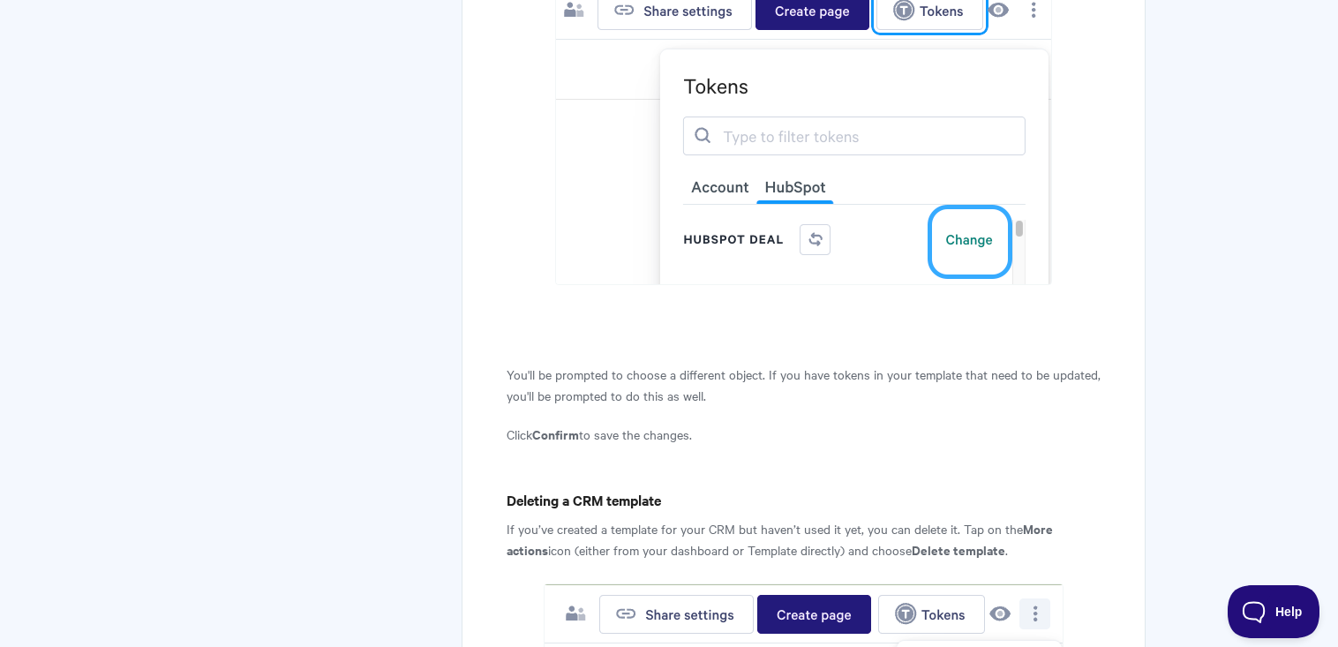
scroll to position [5944, 0]
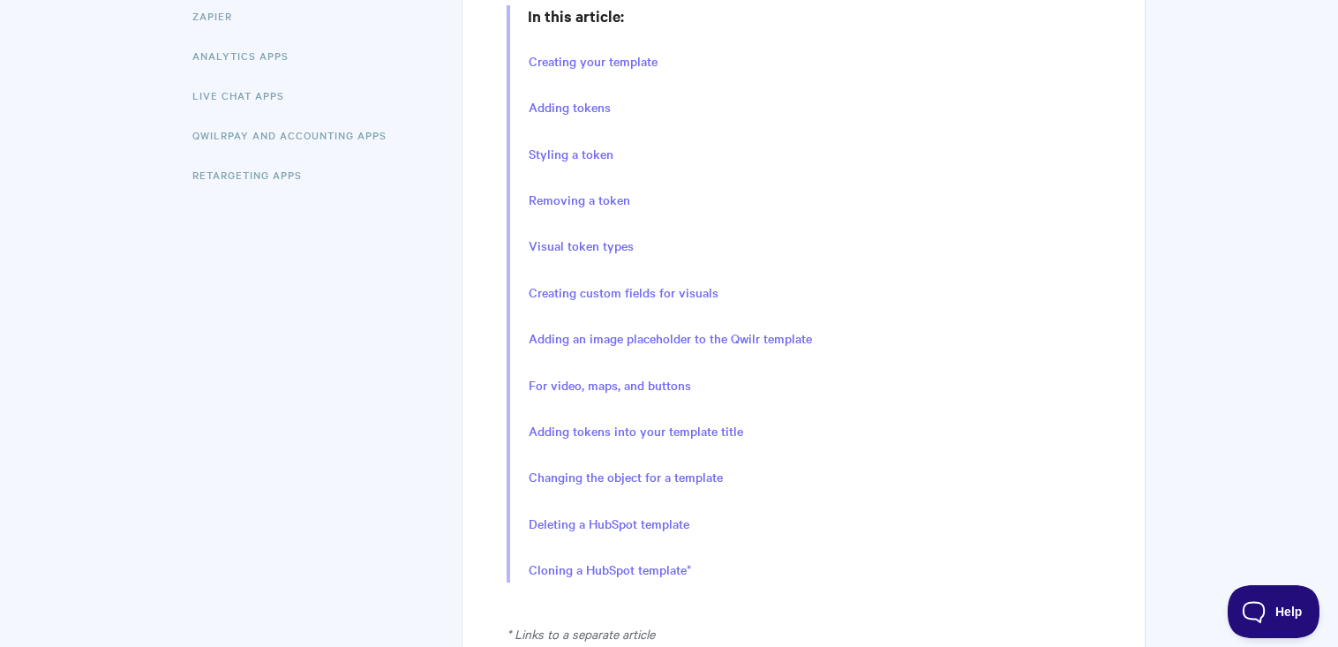
scroll to position [222, 0]
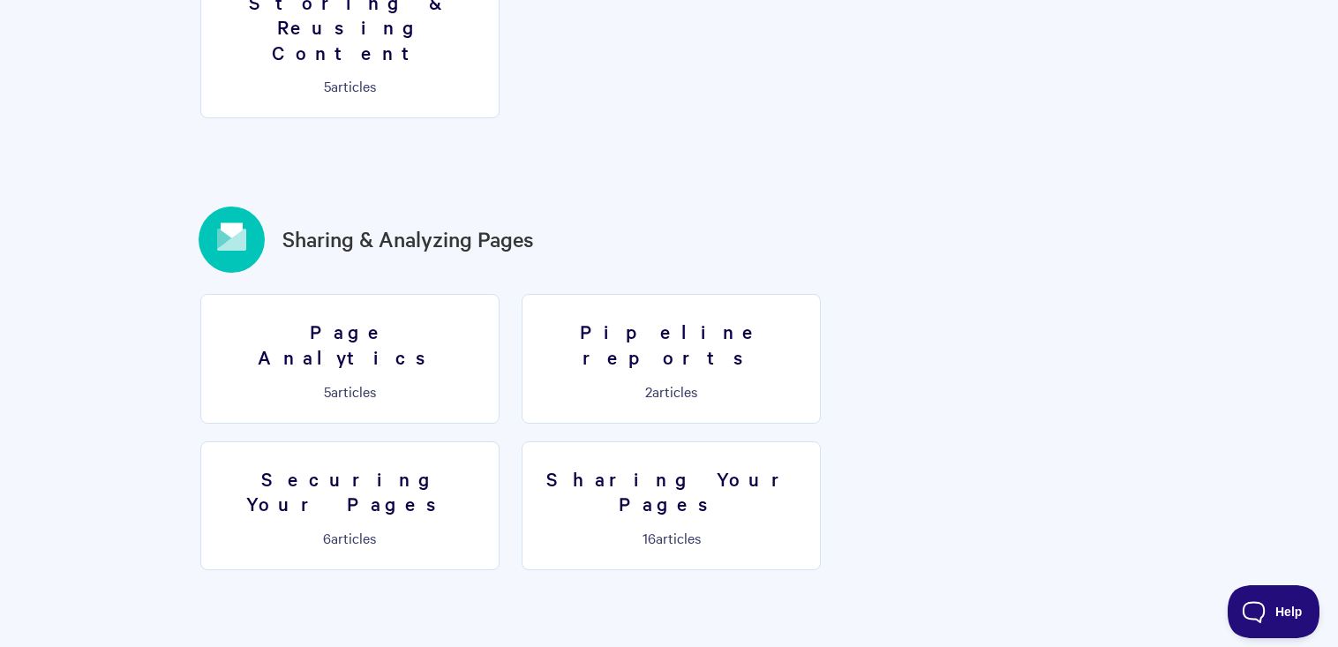
scroll to position [1977, 0]
